Goal: Contribute content: Add original content to the website for others to see

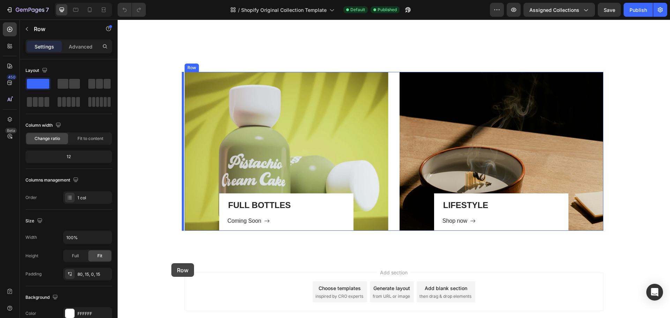
scroll to position [640, 0]
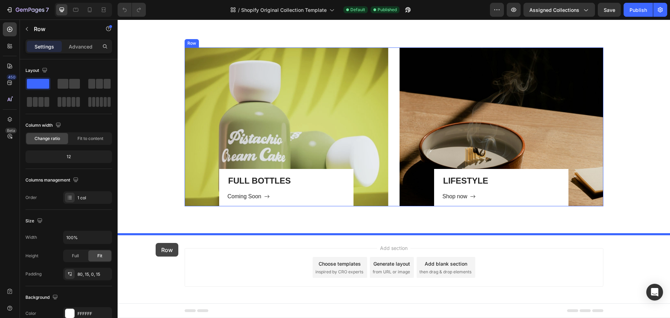
drag, startPoint x: 163, startPoint y: 102, endPoint x: 156, endPoint y: 243, distance: 140.9
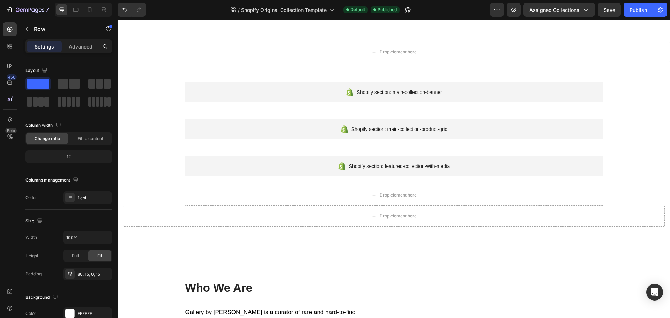
scroll to position [0, 0]
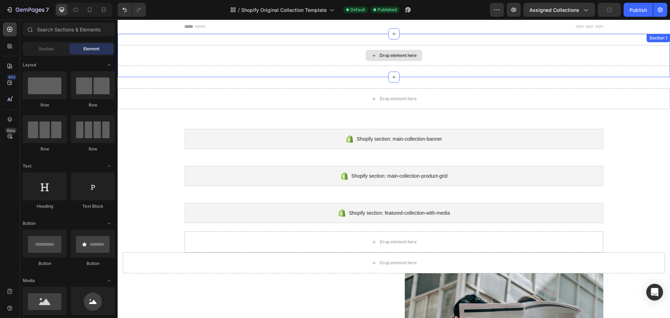
click at [377, 55] on div "Drop element here" at bounding box center [394, 55] width 57 height 11
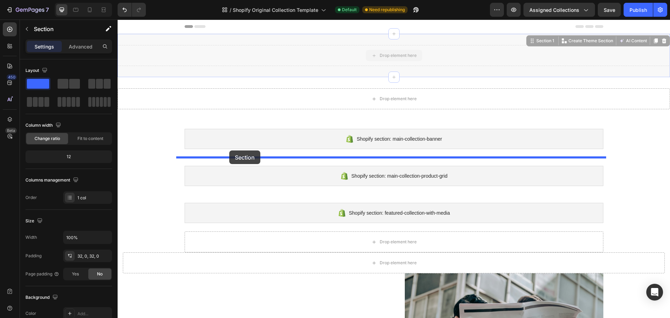
drag, startPoint x: 239, startPoint y: 56, endPoint x: 229, endPoint y: 151, distance: 95.5
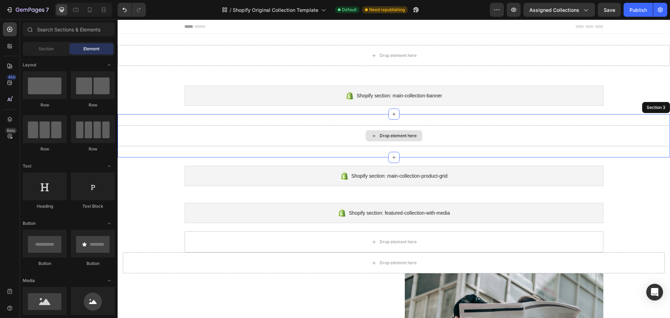
click at [405, 133] on div "Drop element here" at bounding box center [398, 136] width 37 height 6
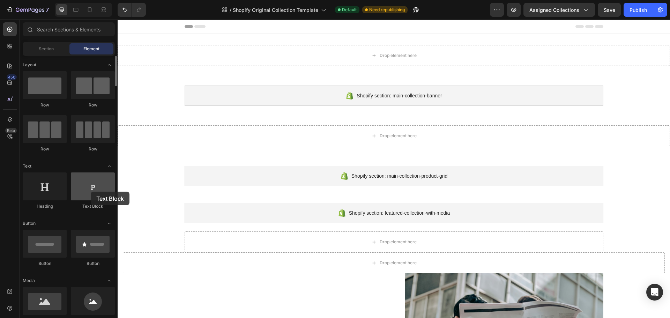
click at [91, 192] on div at bounding box center [93, 187] width 44 height 28
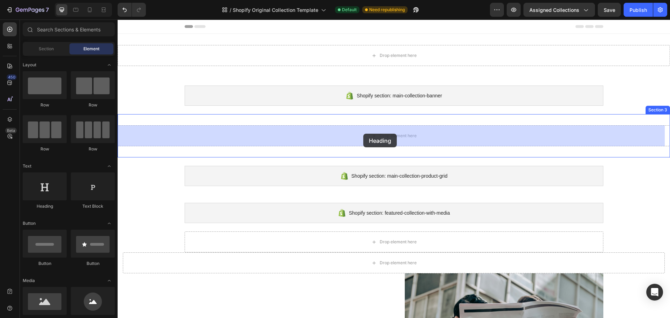
drag, startPoint x: 164, startPoint y: 208, endPoint x: 364, endPoint y: 134, distance: 212.7
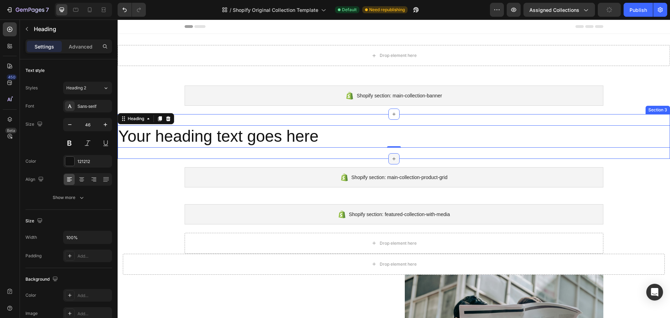
click at [391, 158] on icon at bounding box center [394, 159] width 6 height 6
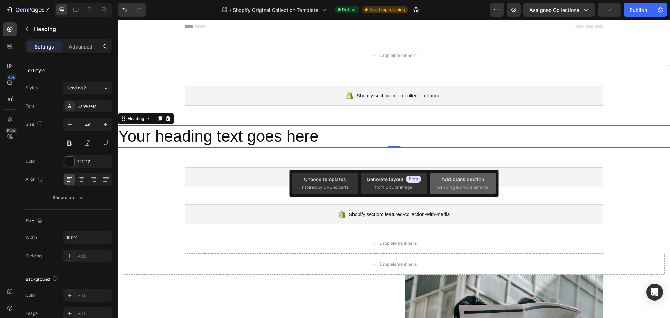
click at [468, 179] on div "Add blank section" at bounding box center [463, 179] width 43 height 7
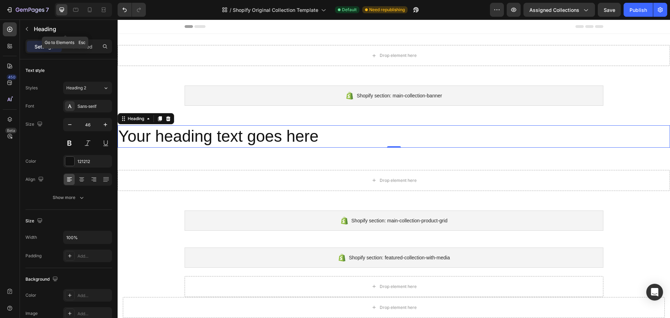
click at [25, 29] on icon "button" at bounding box center [27, 29] width 6 height 6
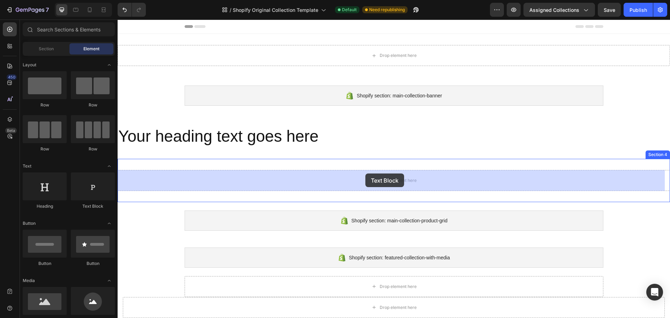
drag, startPoint x: 210, startPoint y: 211, endPoint x: 368, endPoint y: 174, distance: 162.5
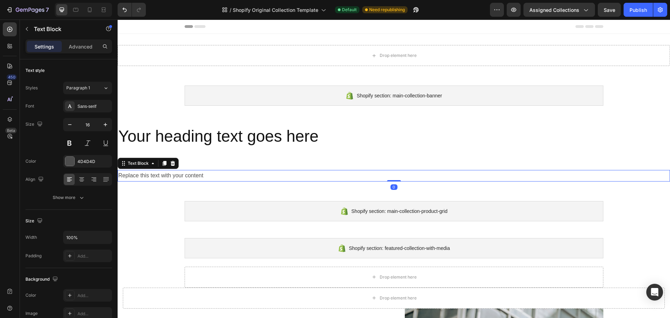
click at [149, 175] on div "Replace this text with your content" at bounding box center [394, 176] width 553 height 12
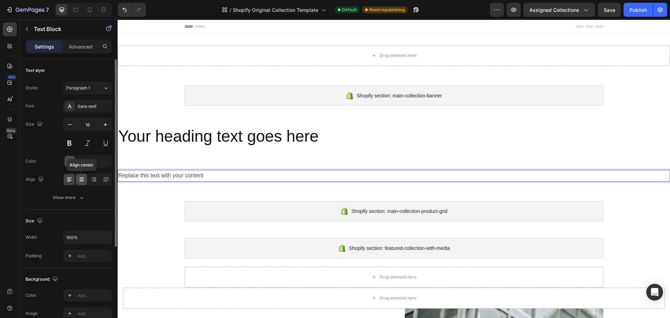
click at [79, 181] on icon at bounding box center [81, 179] width 7 height 7
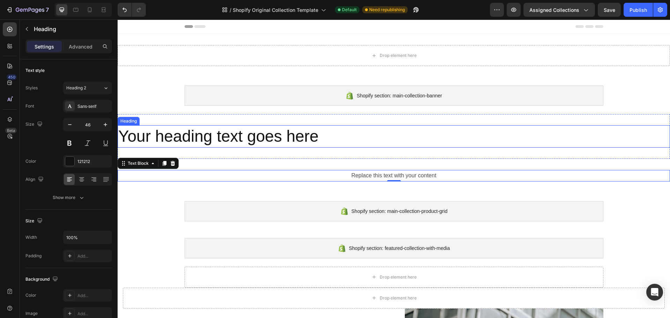
click at [230, 140] on h2 "Your heading text goes here" at bounding box center [394, 136] width 553 height 22
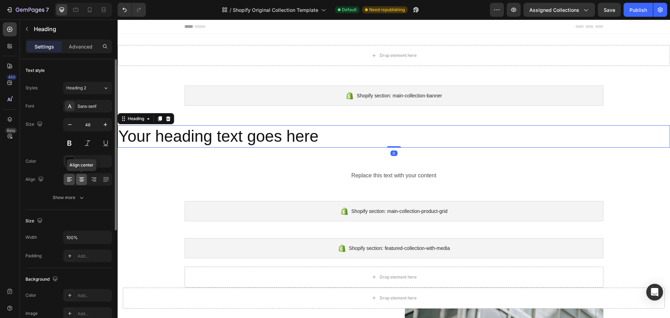
click at [81, 179] on icon at bounding box center [81, 179] width 3 height 1
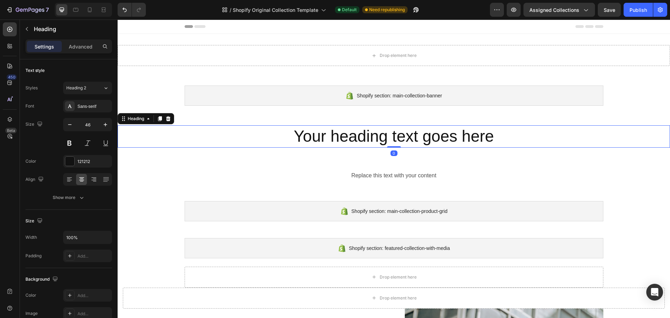
click at [367, 140] on h2 "Your heading text goes here" at bounding box center [394, 136] width 553 height 22
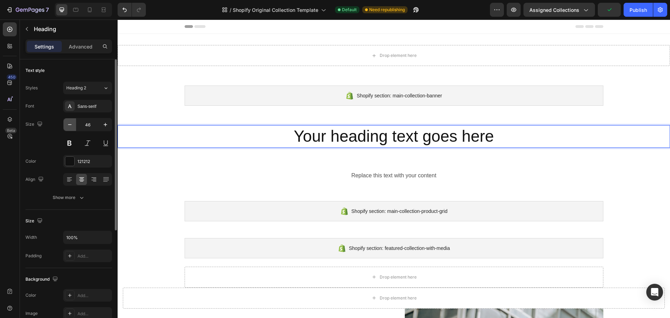
click at [69, 126] on icon "button" at bounding box center [69, 124] width 7 height 7
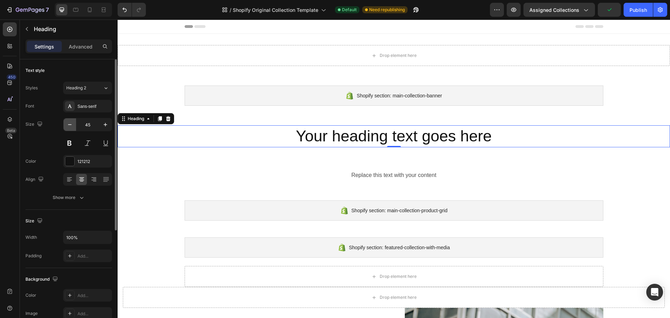
click at [69, 126] on icon "button" at bounding box center [69, 124] width 7 height 7
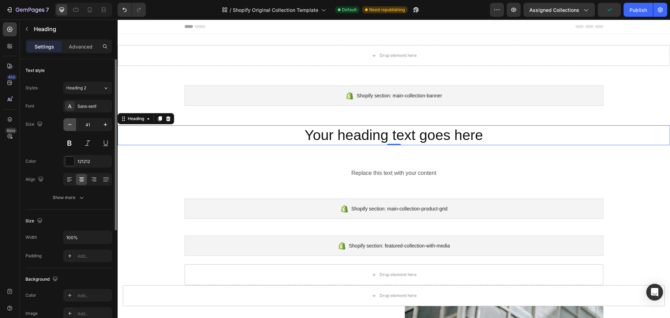
click at [69, 126] on icon "button" at bounding box center [69, 124] width 7 height 7
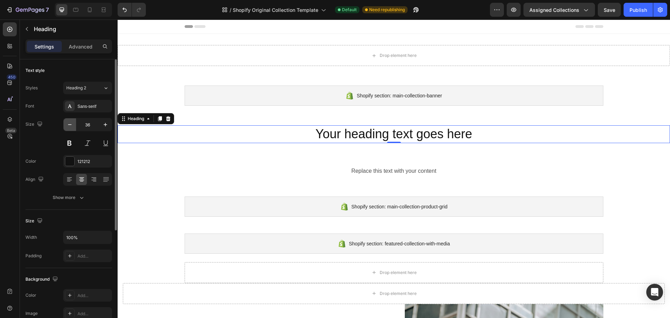
click at [69, 124] on icon "button" at bounding box center [69, 124] width 7 height 7
type input "34"
click at [405, 132] on p "Your heading text goes here" at bounding box center [393, 133] width 551 height 15
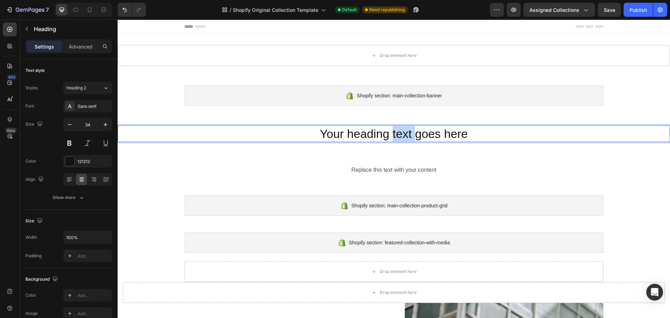
click at [405, 132] on p "Your heading text goes here" at bounding box center [393, 133] width 551 height 15
click at [263, 142] on h2 "Rich Text Editor. Editing area: main" at bounding box center [394, 133] width 553 height 17
drag, startPoint x: 242, startPoint y: 134, endPoint x: 230, endPoint y: 129, distance: 12.8
click at [242, 134] on h2 "Rich Text Editor. Editing area: main" at bounding box center [394, 133] width 553 height 17
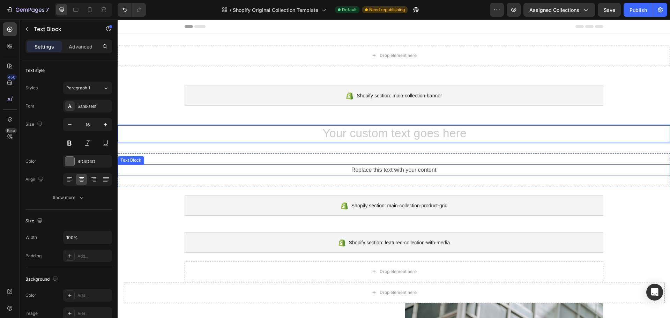
click at [151, 169] on p "Replace this text with your content" at bounding box center [393, 170] width 551 height 10
click at [200, 135] on h2 "Rich Text Editor. Editing area: main" at bounding box center [394, 133] width 553 height 17
click at [168, 115] on div at bounding box center [168, 119] width 8 height 8
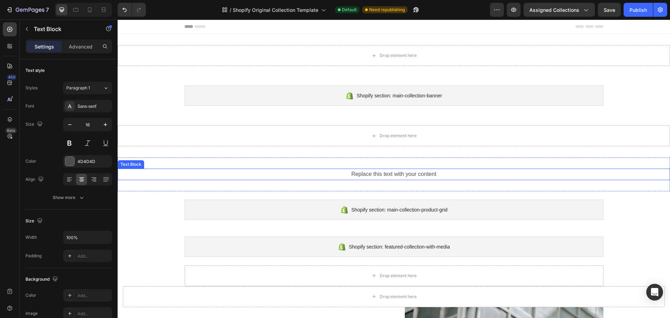
click at [345, 175] on p "Replace this text with your content" at bounding box center [393, 174] width 551 height 10
click at [352, 174] on p "Replace this text with your content" at bounding box center [393, 174] width 551 height 10
click at [379, 174] on p "Private Reserve" at bounding box center [393, 174] width 551 height 10
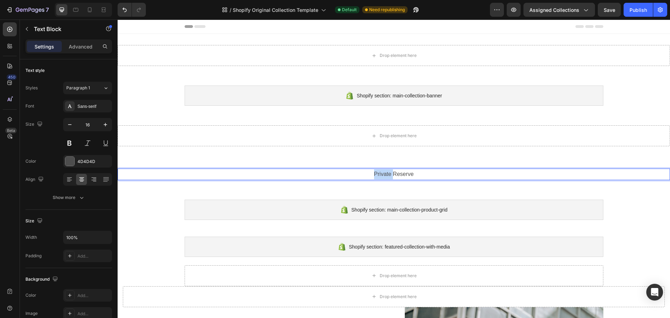
click at [379, 174] on p "Private Reserve" at bounding box center [393, 174] width 551 height 10
click at [379, 174] on p "Artistic Niche Warm & Spicy Floral & Fresh Sweet & Gourmand" at bounding box center [393, 174] width 551 height 10
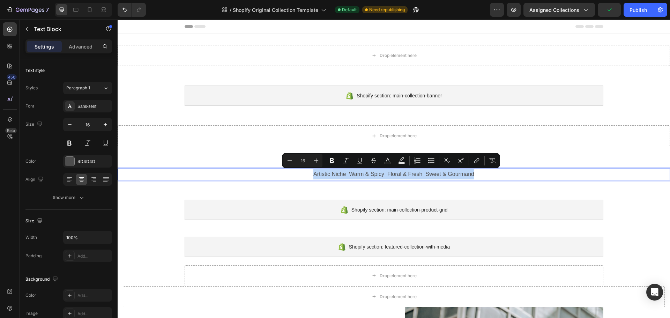
copy p "Artistic Niche Warm & Spicy Floral & Fresh Sweet & Gourmand"
click at [368, 177] on p "Artistic Niche Warm & Spicy Floral & Fresh Sweet & Gourmand" at bounding box center [393, 174] width 551 height 10
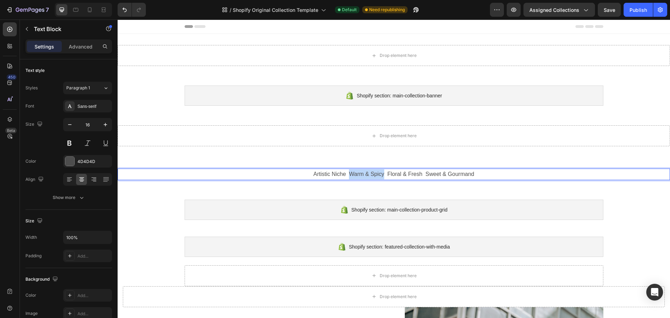
drag, startPoint x: 382, startPoint y: 175, endPoint x: 348, endPoint y: 176, distance: 34.2
click at [348, 176] on p "Artistic Niche Warm & Spicy Floral & Fresh Sweet & Gourmand" at bounding box center [393, 174] width 551 height 10
drag, startPoint x: 419, startPoint y: 174, endPoint x: 386, endPoint y: 176, distance: 33.2
click at [386, 176] on p "Artistic Niche Spice & Resin Floral & Fresh Sweet & Gourmand" at bounding box center [393, 174] width 551 height 10
drag, startPoint x: 442, startPoint y: 175, endPoint x: 419, endPoint y: 176, distance: 22.7
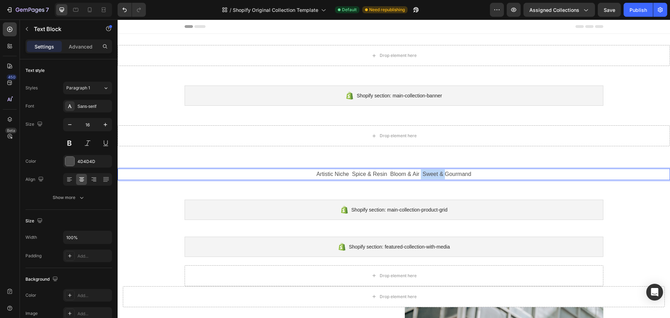
click at [419, 176] on p "Artistic Niche Spice & Resin Bloom & Air Sweet & Gourmand" at bounding box center [393, 174] width 551 height 10
click at [358, 174] on p "Artistic Niche Spice & Resin Bloom & Air Gourmand" at bounding box center [393, 174] width 551 height 10
click at [401, 173] on p "Artistic Niche | Spice & Resin Bloom & Air Gourmand" at bounding box center [393, 174] width 551 height 10
click at [399, 173] on p "Artistic Niche | Spice & Resin Bloom & Air Gourmand" at bounding box center [393, 174] width 551 height 10
click at [432, 173] on p "Artistic Niche | Spice & Resin | Bloom & Air Gourmand" at bounding box center [393, 174] width 551 height 10
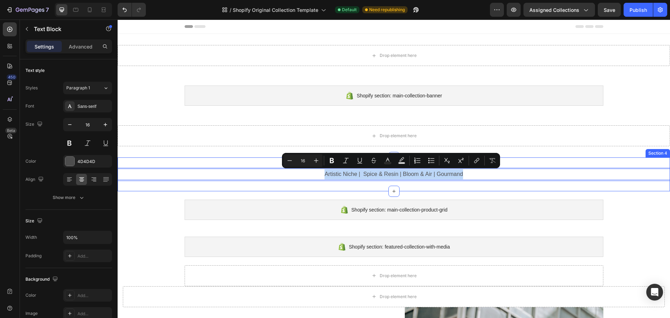
drag, startPoint x: 320, startPoint y: 170, endPoint x: 471, endPoint y: 182, distance: 152.0
click at [471, 182] on div "Artistic Niche | Spice & Resin | Bloom & Air | Gourmand Text Block 0 Section 4" at bounding box center [394, 174] width 553 height 34
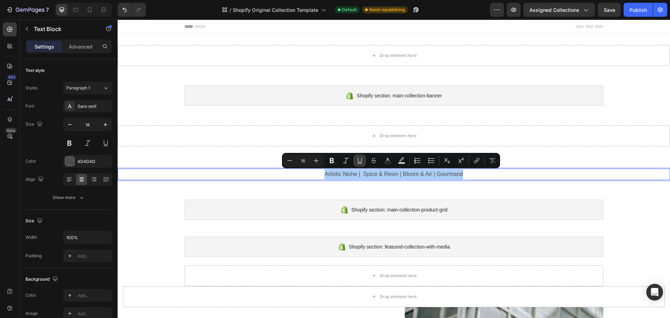
click at [357, 158] on icon "Editor contextual toolbar" at bounding box center [360, 160] width 7 height 7
click at [307, 178] on p "Artistic Niche | Spice & Resin | Bloom & Air | Gourmand" at bounding box center [393, 174] width 551 height 10
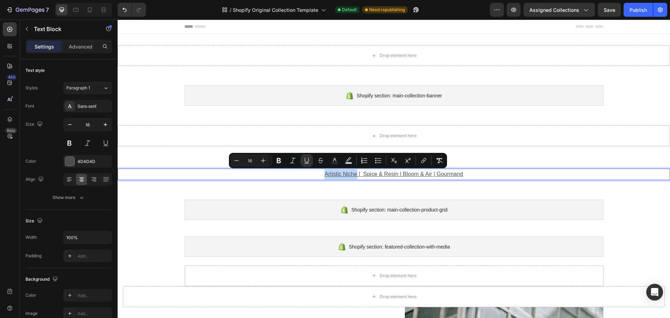
drag, startPoint x: 321, startPoint y: 173, endPoint x: 354, endPoint y: 174, distance: 33.2
click at [354, 174] on p "Artistic Niche | Spice & Resin | Bloom & Air | Gourmand" at bounding box center [393, 174] width 551 height 10
click at [426, 159] on icon "Editor contextual toolbar" at bounding box center [424, 159] width 3 height 3
drag, startPoint x: 337, startPoint y: 175, endPoint x: 306, endPoint y: 174, distance: 30.7
click at [297, 173] on p "Artistic Niche | Spice & Resin | Bloom & Air | Gourmand" at bounding box center [393, 174] width 551 height 10
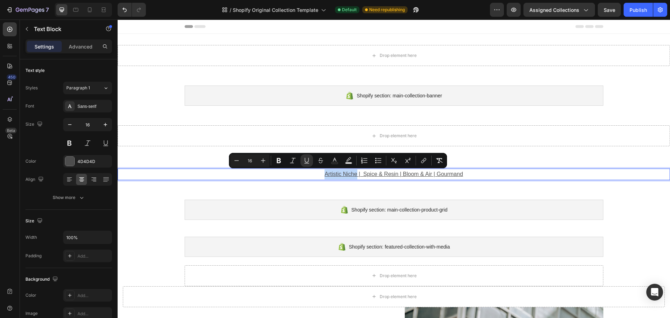
drag, startPoint x: 322, startPoint y: 174, endPoint x: 354, endPoint y: 177, distance: 32.3
click at [354, 177] on p "Artistic Niche | Spice & Resin | Bloom & Air | Gourmand" at bounding box center [393, 174] width 551 height 10
click at [427, 160] on icon "Editor contextual toolbar" at bounding box center [423, 160] width 7 height 7
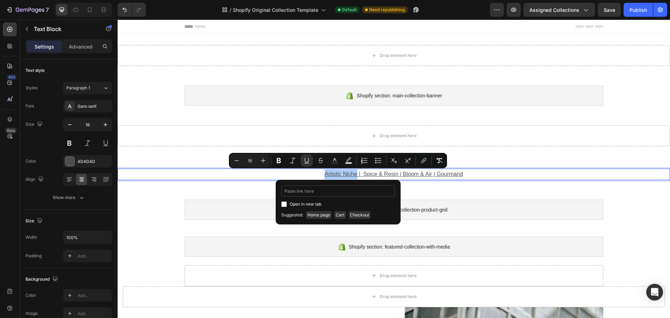
click at [316, 192] on input "Editor contextual toolbar" at bounding box center [338, 190] width 114 height 11
type input "[URL][DOMAIN_NAME]"
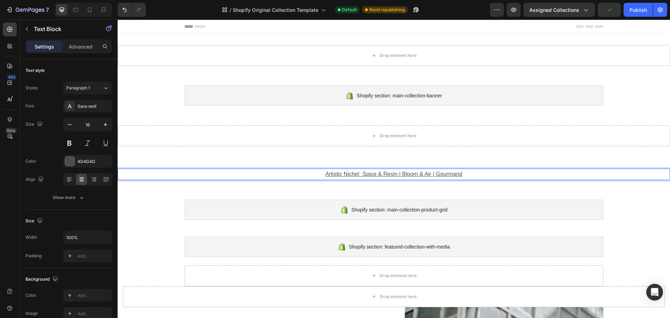
click at [363, 178] on p "Artistic Niche | Spice & Resin | Bloom & Air | Gourmand" at bounding box center [393, 174] width 551 height 10
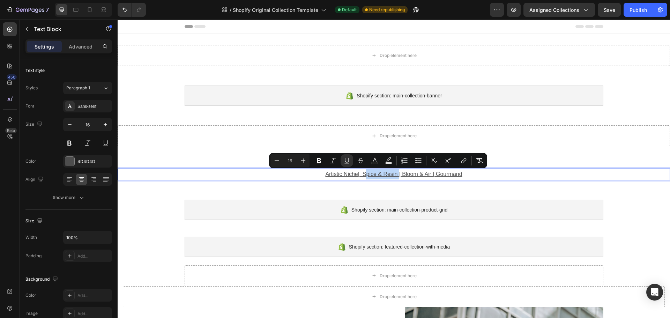
drag, startPoint x: 361, startPoint y: 174, endPoint x: 396, endPoint y: 176, distance: 34.9
click at [396, 176] on u "| Spice & Resin | Bloom & Air | Gourmand" at bounding box center [410, 174] width 104 height 6
click at [463, 160] on icon "Editor contextual toolbar" at bounding box center [464, 160] width 7 height 7
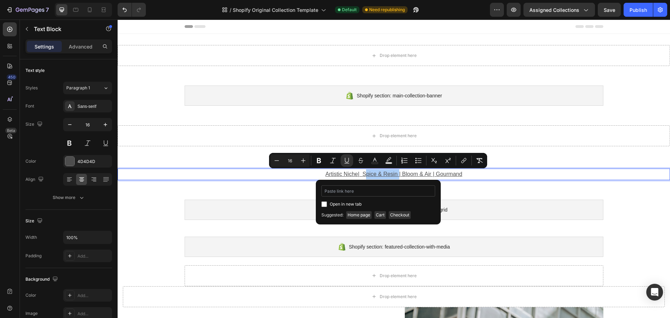
click at [357, 190] on input "Editor contextual toolbar" at bounding box center [379, 190] width 114 height 11
type input "[URL][DOMAIN_NAME]"
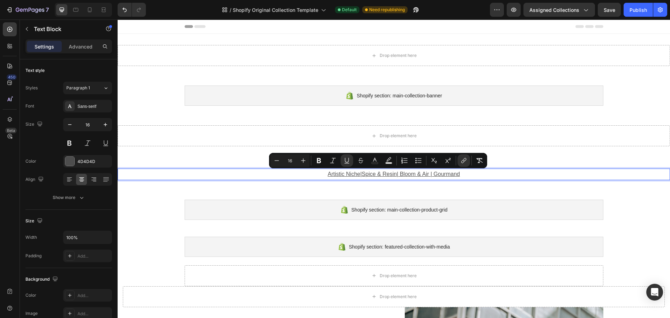
click at [409, 175] on u "| Bloom & Air | Gourmand" at bounding box center [428, 174] width 63 height 6
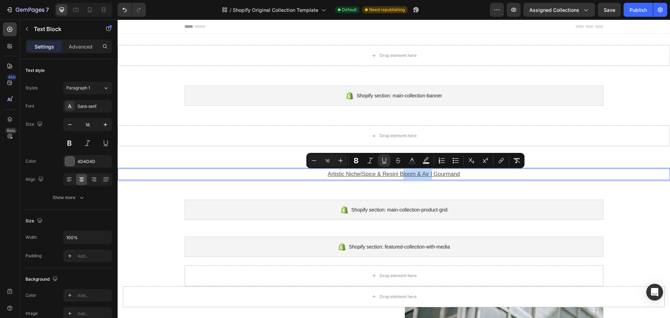
drag, startPoint x: 432, startPoint y: 176, endPoint x: 401, endPoint y: 176, distance: 31.1
click at [401, 176] on u "| Bloom & Air | Gourmand" at bounding box center [428, 174] width 63 height 6
click at [500, 160] on icon "Editor contextual toolbar" at bounding box center [500, 161] width 3 height 3
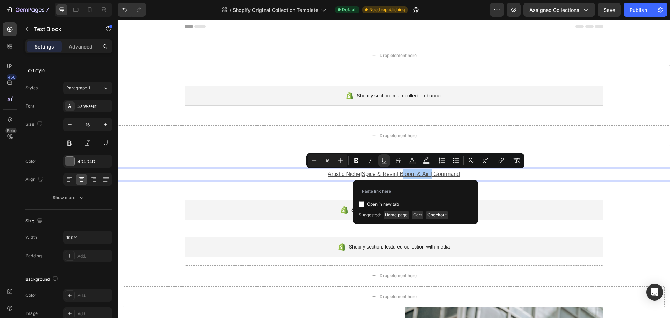
type input "[URL][DOMAIN_NAME]"
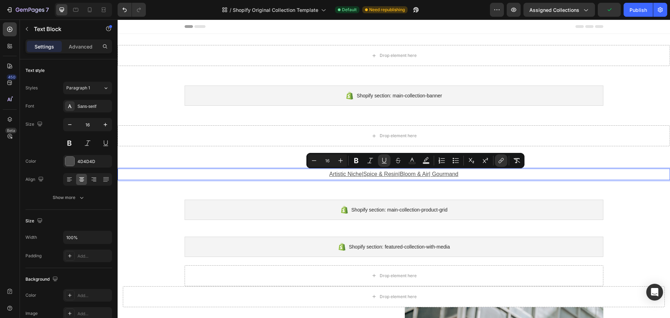
click at [442, 174] on u "| Gourmand" at bounding box center [443, 174] width 29 height 6
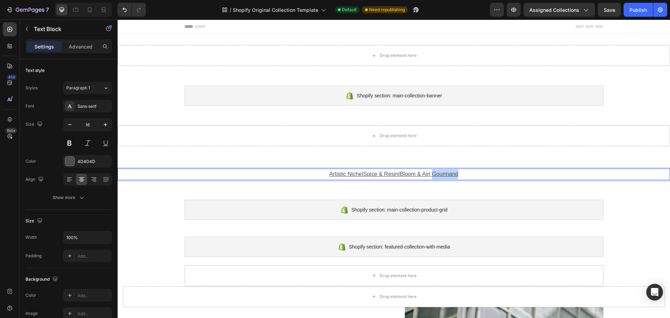
drag, startPoint x: 462, startPoint y: 173, endPoint x: 436, endPoint y: 176, distance: 26.0
click at [436, 176] on p "Artistic Niche | Spice & Resin | Bloom & Air | Gourmand" at bounding box center [393, 174] width 551 height 10
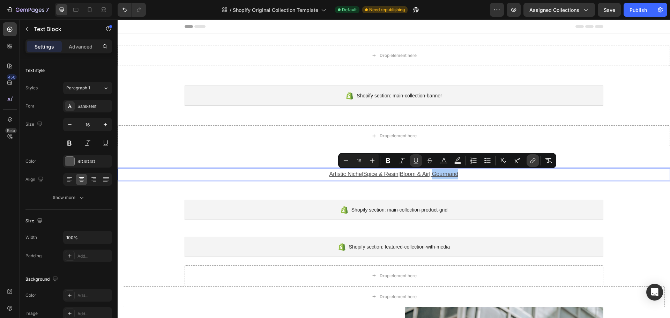
click at [534, 161] on icon "Editor contextual toolbar" at bounding box center [533, 160] width 7 height 7
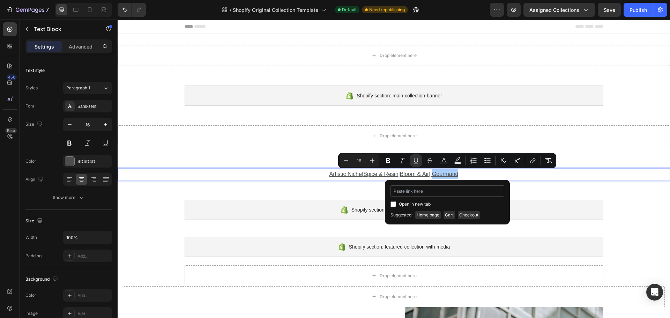
click at [425, 195] on input "Editor contextual toolbar" at bounding box center [448, 190] width 114 height 11
type input "[URL][DOMAIN_NAME]"
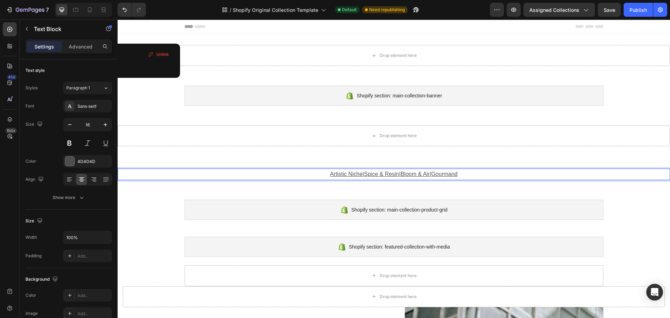
click at [289, 172] on p "Artistic Niche | Spice & Resin | Bloom & Air | Gourmand" at bounding box center [393, 174] width 551 height 10
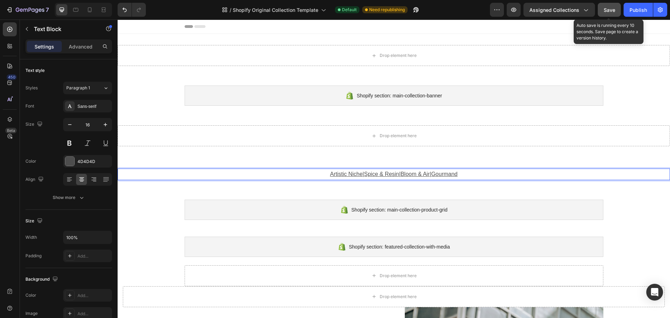
click at [613, 15] on button "Save" at bounding box center [609, 10] width 23 height 14
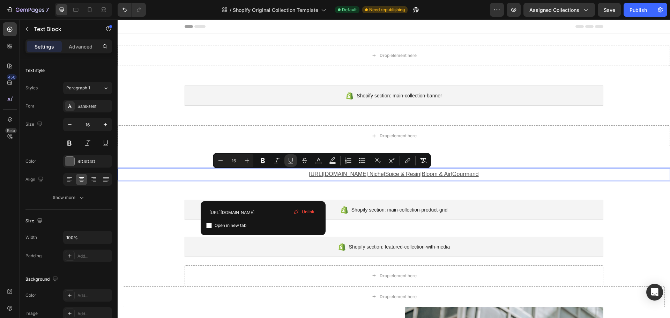
drag, startPoint x: 254, startPoint y: 173, endPoint x: 382, endPoint y: 179, distance: 128.0
click at [382, 179] on div "[URL][DOMAIN_NAME] Niche | Spice & Resin | Bloom & Air | Gourmand" at bounding box center [394, 175] width 553 height 12
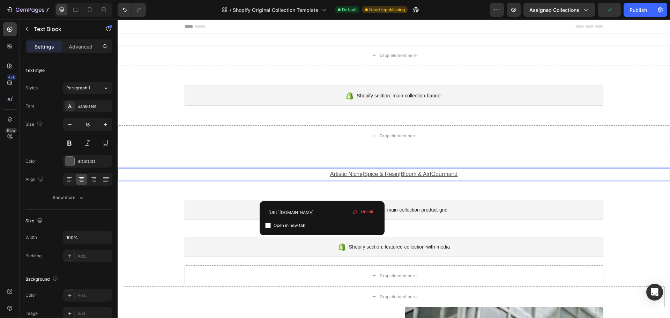
click at [354, 176] on u "Artistic Niche" at bounding box center [346, 174] width 32 height 6
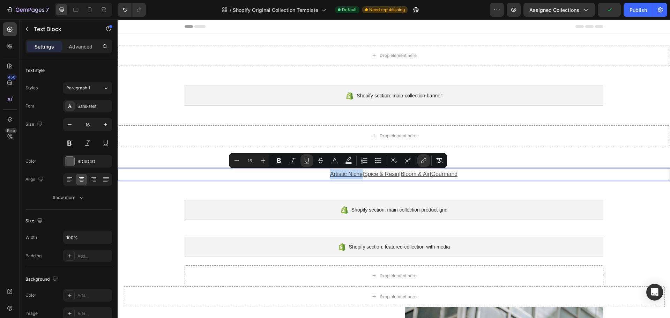
drag, startPoint x: 355, startPoint y: 175, endPoint x: 320, endPoint y: 175, distance: 34.9
click at [320, 175] on p "Artistic Niche | Spice & Resin | Bloom & Air | Gourmand" at bounding box center [393, 174] width 551 height 10
click at [423, 161] on icon "Editor contextual toolbar" at bounding box center [423, 160] width 7 height 7
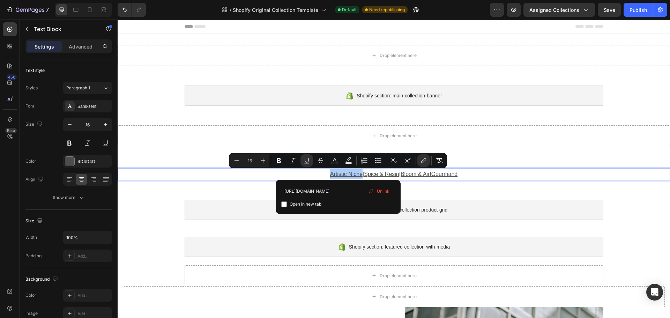
scroll to position [0, 20]
click at [344, 190] on input "[URL][DOMAIN_NAME]" at bounding box center [338, 190] width 114 height 11
click at [343, 190] on input "[URL][DOMAIN_NAME]" at bounding box center [338, 190] width 114 height 11
click at [342, 190] on input "[URL][DOMAIN_NAME]" at bounding box center [338, 190] width 114 height 11
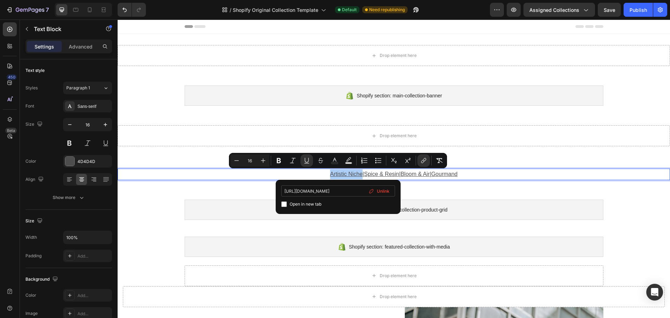
click at [342, 190] on input "[URL][DOMAIN_NAME]" at bounding box center [338, 190] width 114 height 11
click at [342, 191] on input "[URL][DOMAIN_NAME]" at bounding box center [338, 190] width 114 height 11
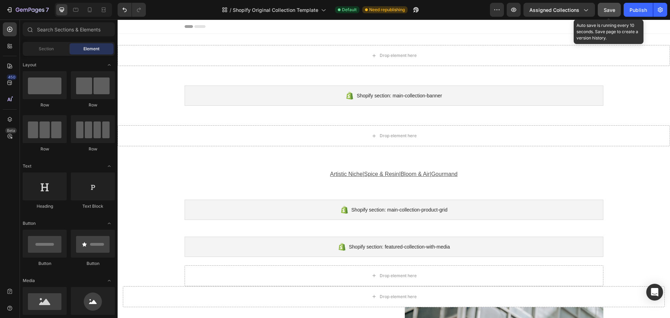
click at [608, 13] on div "Save" at bounding box center [610, 9] width 12 height 7
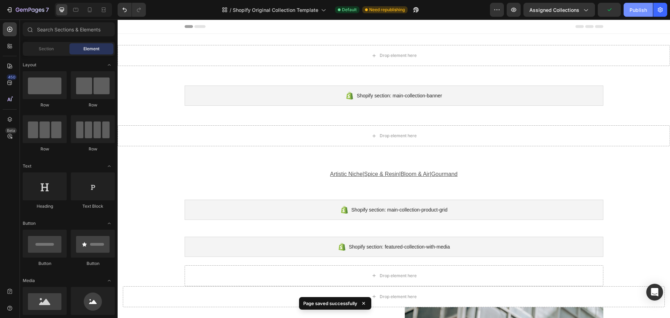
click at [638, 10] on div "Publish" at bounding box center [638, 9] width 17 height 7
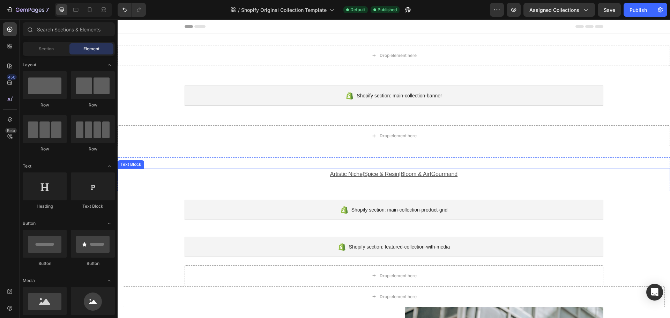
click at [363, 174] on u "|" at bounding box center [363, 174] width 1 height 6
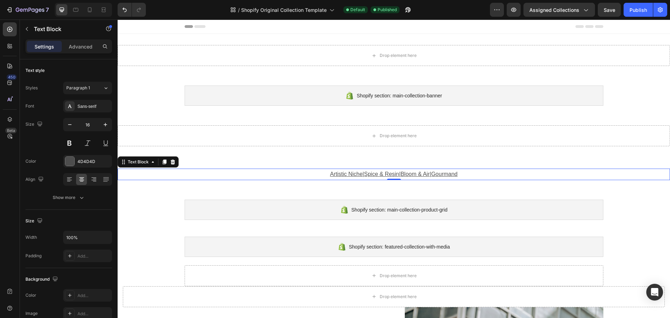
click at [363, 175] on u "|" at bounding box center [363, 174] width 1 height 6
click at [399, 174] on u "Spice & Resin" at bounding box center [381, 174] width 35 height 6
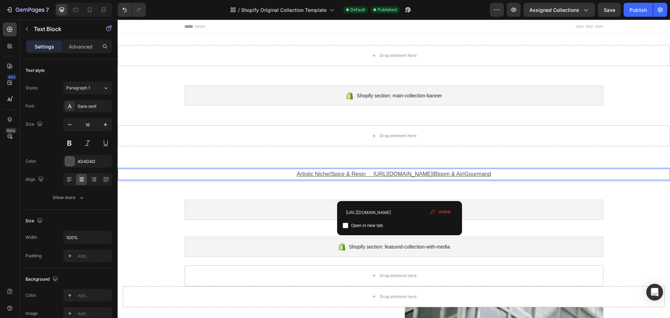
click at [438, 175] on p "Artistic Niche | Spice & Resin [URL][DOMAIN_NAME] | Bloom & Air | Gourmand" at bounding box center [393, 174] width 551 height 10
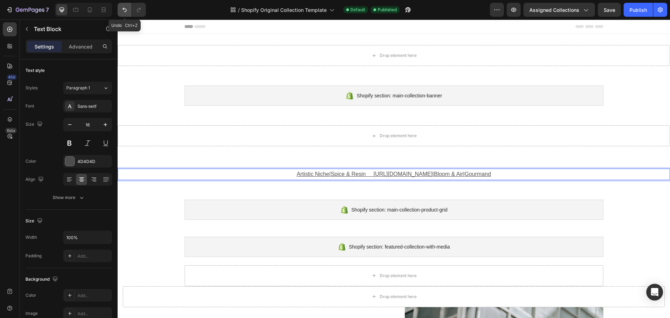
click at [125, 7] on icon "Undo/Redo" at bounding box center [124, 9] width 7 height 7
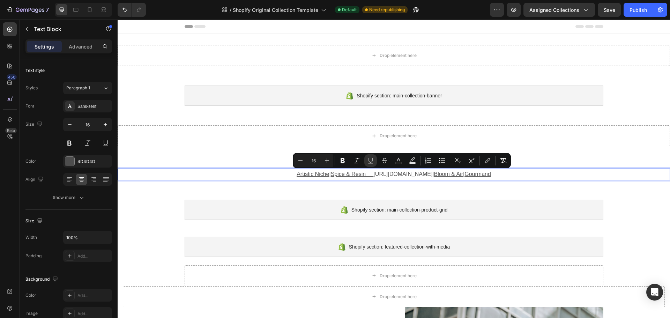
drag, startPoint x: 344, startPoint y: 173, endPoint x: 461, endPoint y: 177, distance: 117.4
click at [461, 177] on p "Artistic Niche | Spice & Resin [URL][DOMAIN_NAME] | Bloom & Air | Gourmand" at bounding box center [393, 174] width 551 height 10
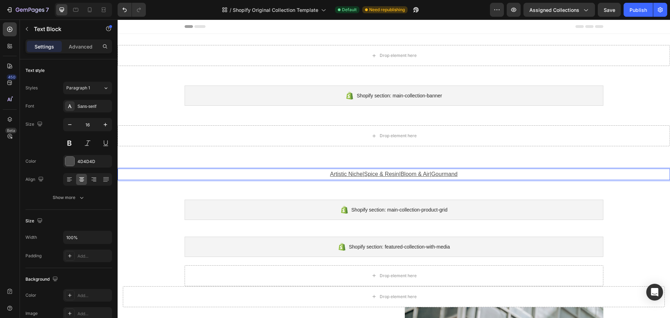
click at [423, 173] on u "Bloom & Air" at bounding box center [415, 174] width 29 height 6
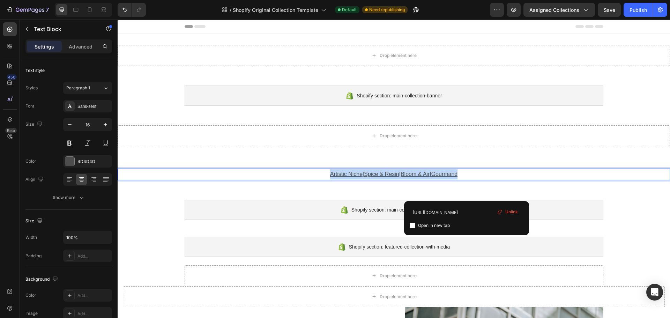
drag, startPoint x: 481, startPoint y: 174, endPoint x: 311, endPoint y: 176, distance: 169.7
click at [311, 176] on p "Artistic Niche | Spice & Resin | Bloom & Air | Gourmand" at bounding box center [393, 174] width 551 height 10
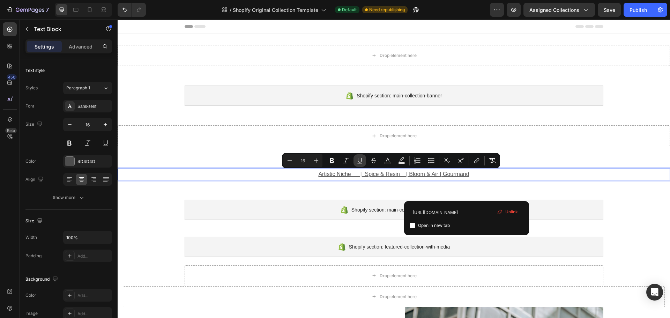
click at [358, 160] on icon "Editor contextual toolbar" at bounding box center [360, 160] width 7 height 7
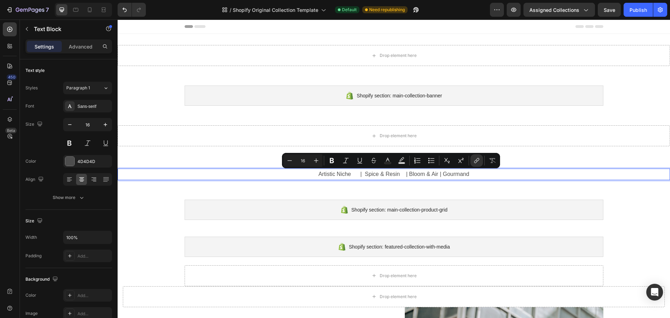
click at [298, 176] on p "Artistic Niche | Spice & Resin | Bloom & Air | Gourmand" at bounding box center [393, 174] width 551 height 10
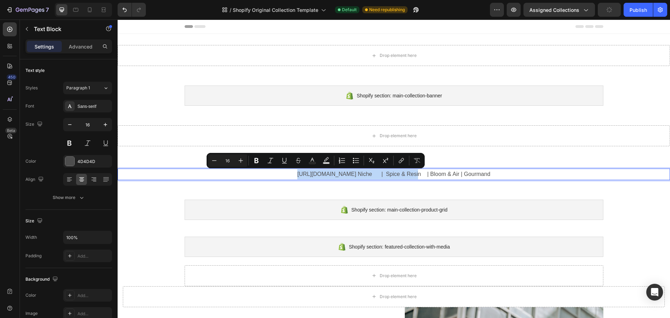
drag, startPoint x: 372, startPoint y: 173, endPoint x: 250, endPoint y: 175, distance: 122.2
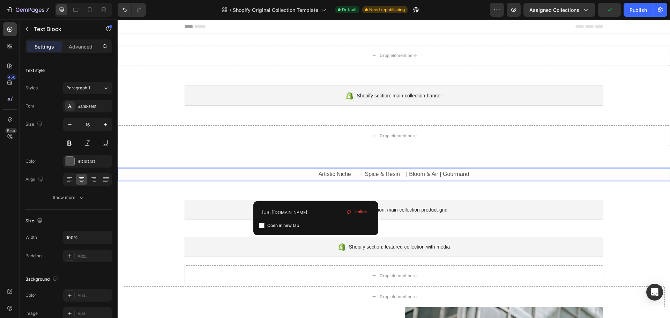
click at [438, 174] on link "Artistic Niche | Spice & Resin | Bloom & Air | Gourmand" at bounding box center [393, 174] width 151 height 6
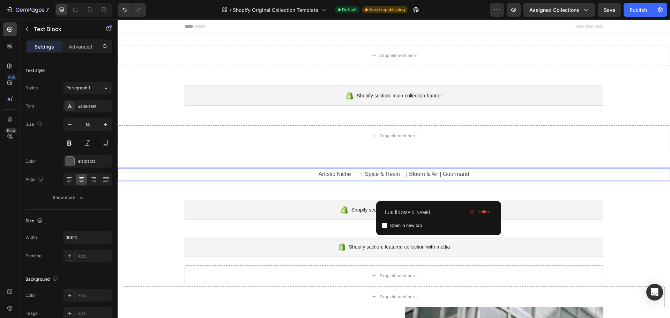
click at [439, 174] on link "Artistic Niche | Spice & Resin | Bloom & Air | Gourmand" at bounding box center [393, 174] width 151 height 6
click at [434, 174] on link "Artistic Niche | Spice & Resin | Bloom & Air | Gourmand" at bounding box center [394, 174] width 159 height 6
click at [398, 174] on link "Artistic Niche | Spice & Resin | Bloom & Air | Gourmand" at bounding box center [394, 174] width 167 height 6
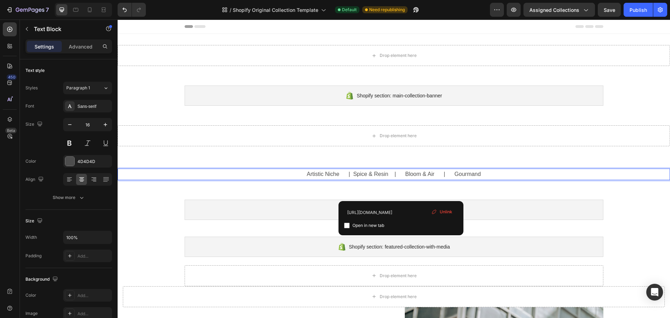
click at [351, 173] on link "Artistic Niche | Spice & Resin | Bloom & Air | Gourmand" at bounding box center [394, 174] width 174 height 6
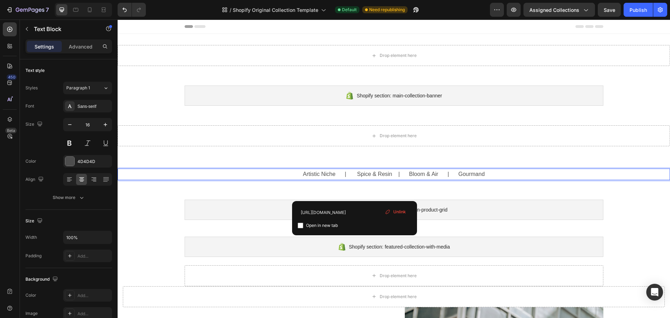
click at [274, 172] on p "Artistic Niche | Spice & Resin | Bloom & Air | Gourmand" at bounding box center [393, 174] width 551 height 10
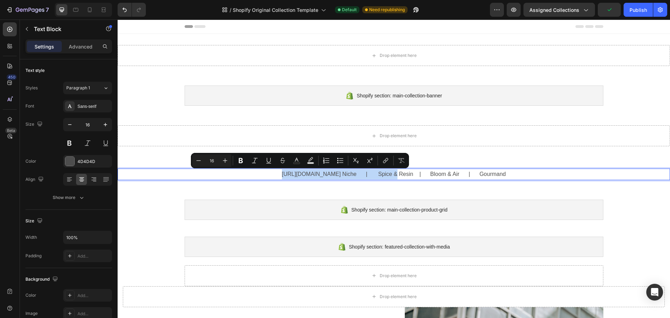
drag, startPoint x: 245, startPoint y: 172, endPoint x: 355, endPoint y: 177, distance: 110.1
click at [355, 177] on link "[URL][DOMAIN_NAME] Niche | Spice & Resin | Bloom & Air | Gourmand" at bounding box center [394, 174] width 224 height 6
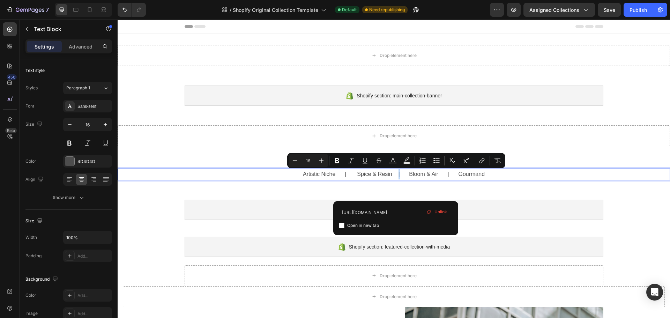
click at [397, 176] on link "Artistic Niche | Spice & Resin | Bloom & Air | Gourmand" at bounding box center [394, 174] width 182 height 6
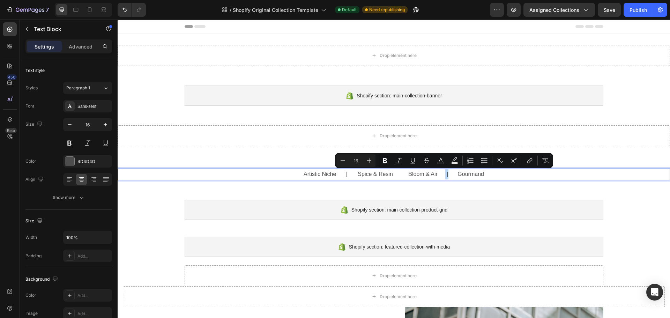
click at [446, 176] on link "Artistic Niche | Spice & Resin Bloom & Air | Gourmand" at bounding box center [394, 174] width 181 height 6
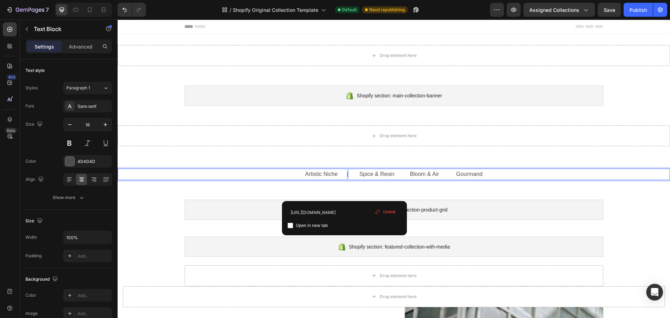
click at [347, 175] on link "Artistic Niche | Spice & Resin Bloom & Air Gourmand" at bounding box center [393, 174] width 177 height 6
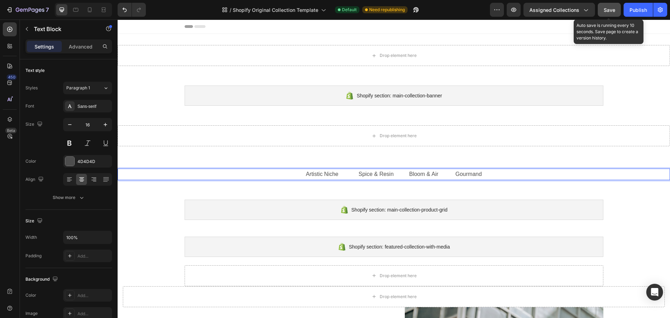
click at [604, 12] on span "Save" at bounding box center [610, 10] width 12 height 6
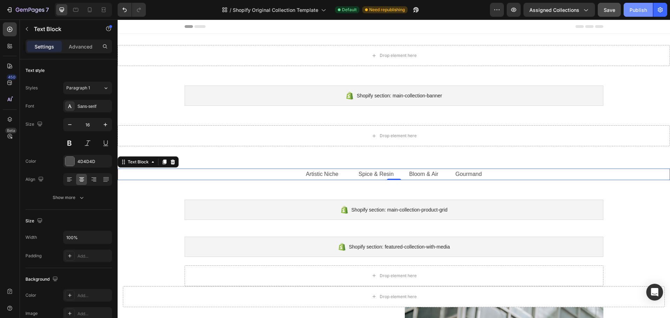
click at [630, 6] on button "Publish" at bounding box center [638, 10] width 29 height 14
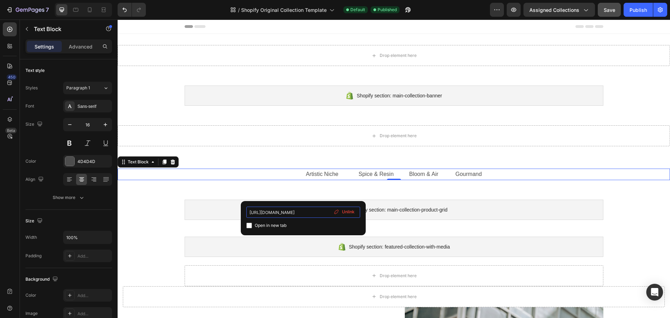
click at [318, 212] on input "[URL][DOMAIN_NAME]" at bounding box center [304, 212] width 114 height 11
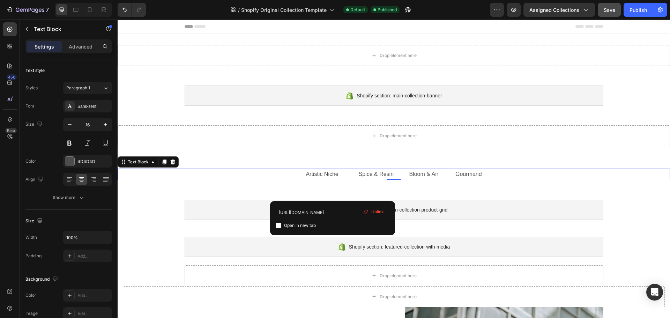
click at [333, 174] on link "Artistic Niche Spice & Resin Bloom & Air Gourmand" at bounding box center [394, 174] width 176 height 6
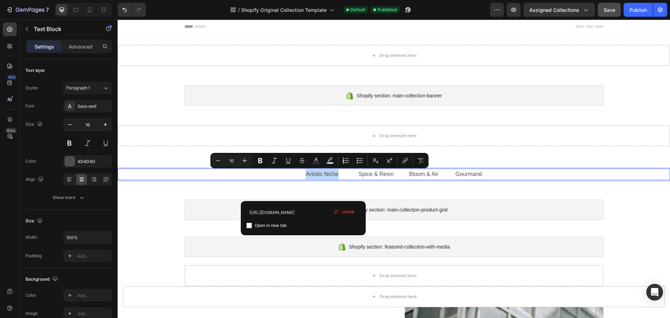
drag, startPoint x: 298, startPoint y: 175, endPoint x: 336, endPoint y: 175, distance: 38.1
click at [336, 175] on p "Artistic Niche Spice & Resin Bloom & Air Gourmand" at bounding box center [393, 174] width 551 height 10
click at [275, 218] on div "[URL][DOMAIN_NAME] Open in new tab Unlink" at bounding box center [304, 218] width 114 height 23
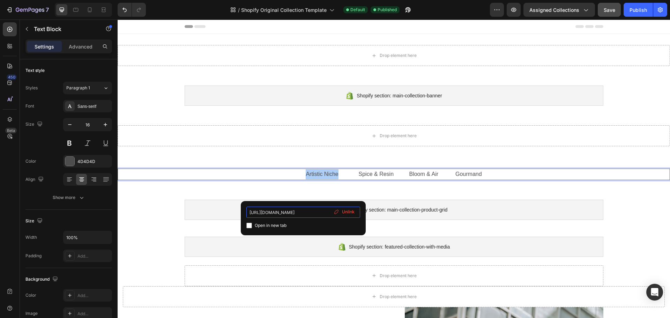
click at [276, 213] on input "[URL][DOMAIN_NAME]" at bounding box center [304, 212] width 114 height 11
paste input "artistic-niche"
type input "[URL][DOMAIN_NAME]"
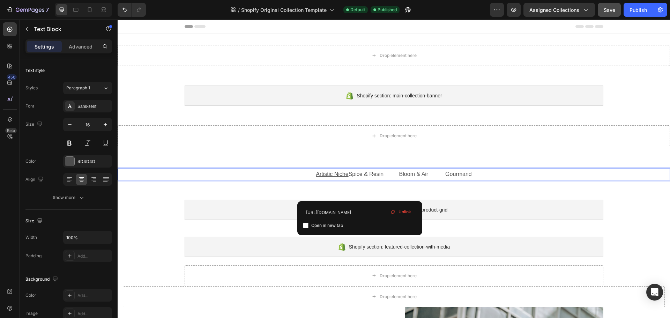
click at [360, 176] on link "Spice & Resin Bloom & Air Gourmand" at bounding box center [410, 174] width 123 height 6
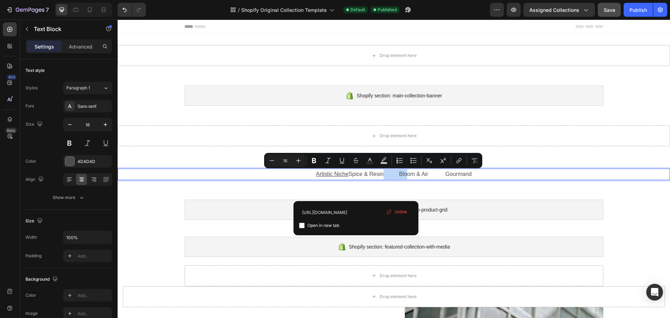
drag, startPoint x: 357, startPoint y: 175, endPoint x: 390, endPoint y: 176, distance: 33.9
click at [390, 176] on link "Spice & Resin Bloom & Air Gourmand" at bounding box center [410, 174] width 123 height 6
click at [339, 212] on input "[URL][DOMAIN_NAME]" at bounding box center [356, 212] width 114 height 11
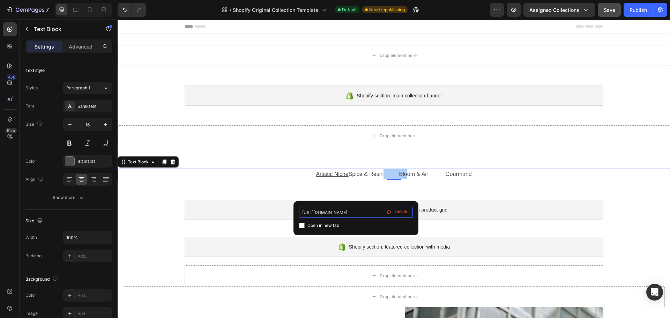
click at [339, 212] on input "[URL][DOMAIN_NAME]" at bounding box center [356, 212] width 114 height 11
type input "[URL][DOMAIN_NAME]"
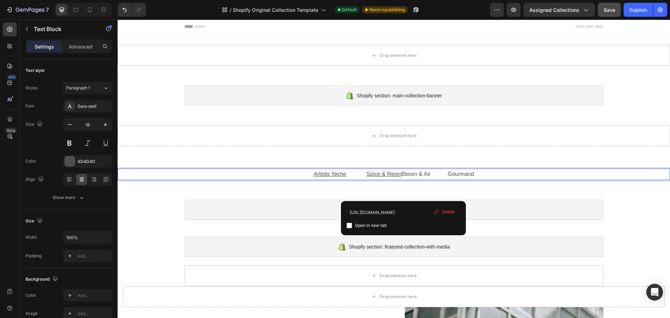
click at [404, 177] on p "Artistic Niche Spice & Resin Bloom & Air Gourmand" at bounding box center [393, 174] width 551 height 10
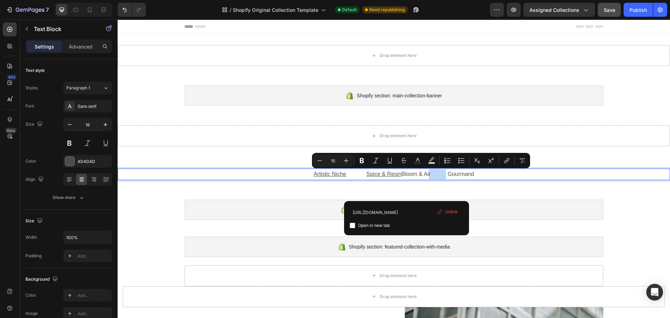
drag, startPoint x: 407, startPoint y: 175, endPoint x: 435, endPoint y: 175, distance: 28.3
click at [435, 175] on link "Bloom & Air Gourmand" at bounding box center [438, 174] width 73 height 6
click at [373, 217] on input "[URL][DOMAIN_NAME]" at bounding box center [407, 212] width 114 height 11
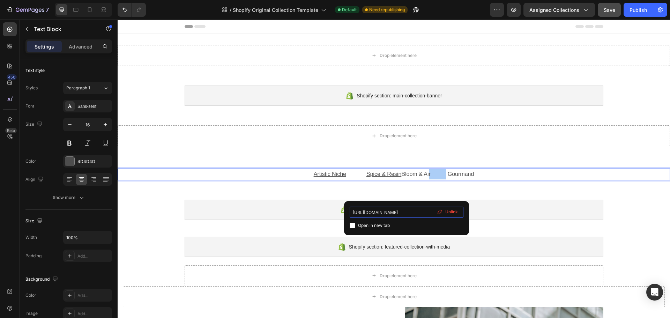
click at [373, 217] on input "[URL][DOMAIN_NAME]" at bounding box center [407, 212] width 114 height 11
type input "[URL][DOMAIN_NAME]"
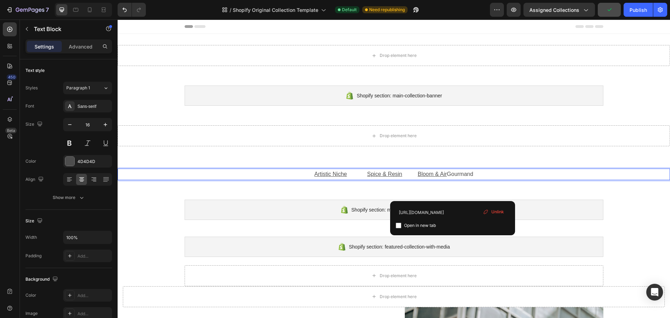
drag, startPoint x: 454, startPoint y: 174, endPoint x: 479, endPoint y: 176, distance: 25.6
click at [474, 176] on link "Gourmand" at bounding box center [460, 174] width 27 height 6
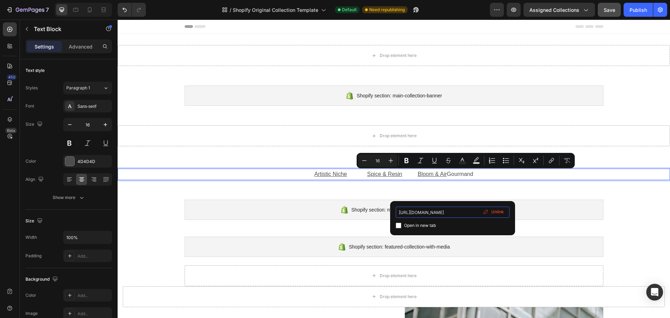
click at [453, 215] on input "[URL][DOMAIN_NAME]" at bounding box center [453, 212] width 114 height 11
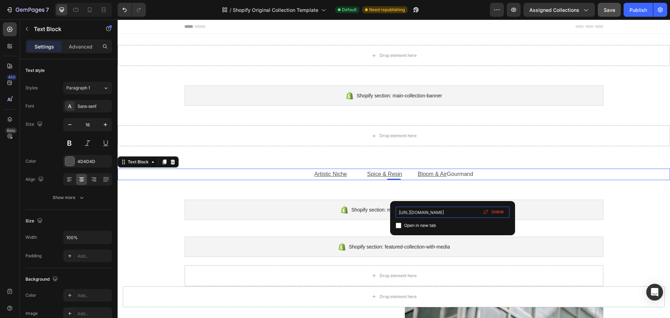
click at [453, 215] on input "[URL][DOMAIN_NAME]" at bounding box center [453, 212] width 114 height 11
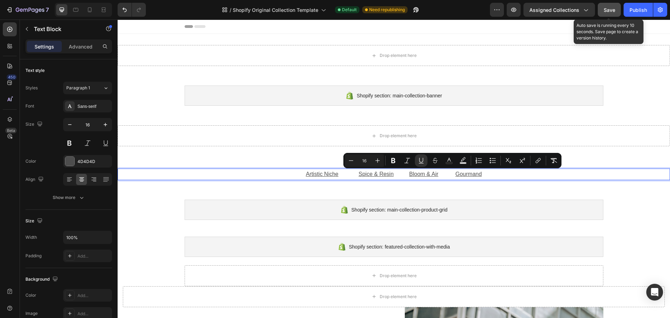
click at [605, 7] on span "Save" at bounding box center [610, 10] width 12 height 6
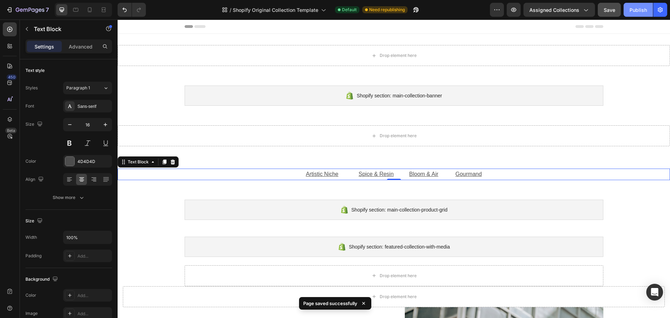
click at [639, 8] on div "Publish" at bounding box center [638, 9] width 17 height 7
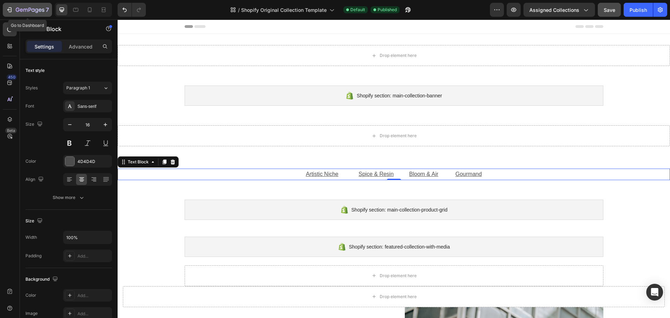
click at [9, 10] on icon "button" at bounding box center [9, 9] width 7 height 7
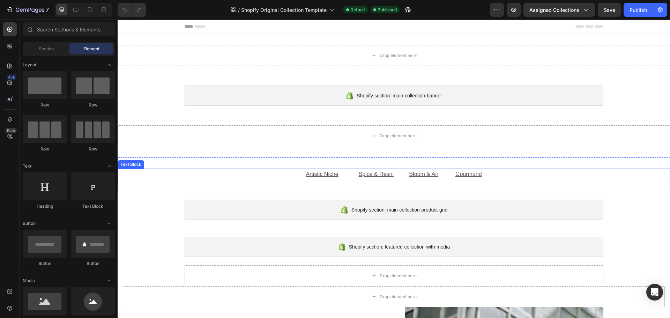
click at [345, 173] on link at bounding box center [349, 174] width 20 height 6
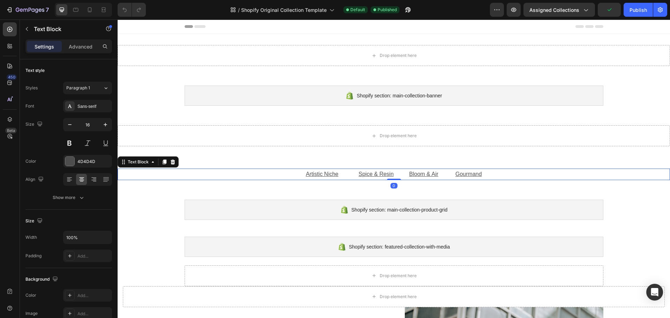
click at [354, 174] on link at bounding box center [349, 174] width 20 height 6
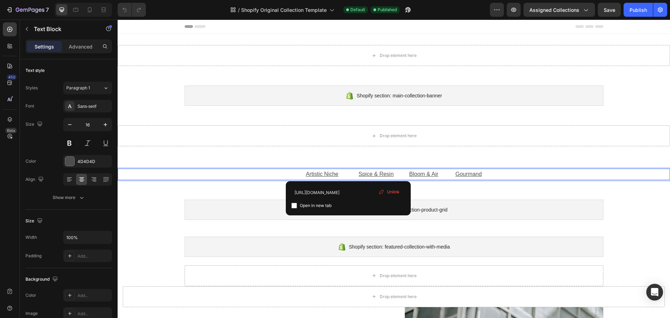
click at [349, 174] on link "Rich Text Editor. Editing area: main" at bounding box center [349, 174] width 20 height 6
click at [447, 175] on link "Gourmand" at bounding box center [458, 174] width 44 height 6
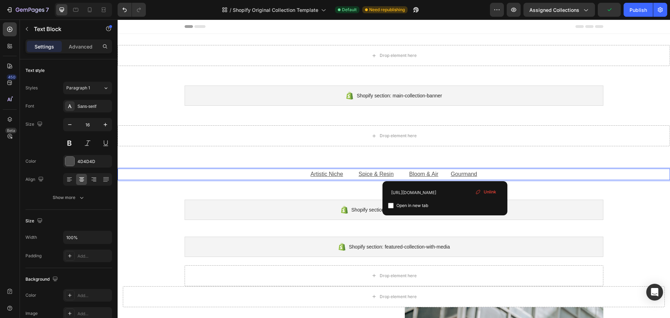
click at [404, 174] on link "Rich Text Editor. Editing area: main" at bounding box center [401, 174] width 15 height 6
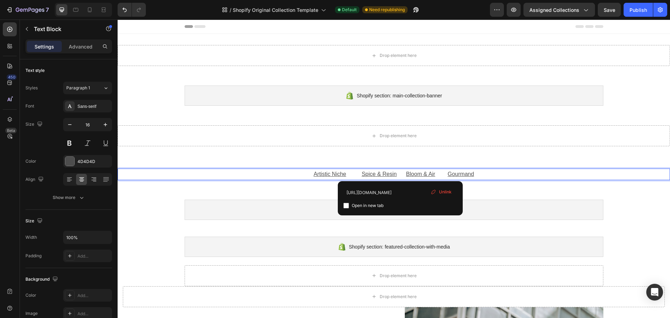
click at [352, 174] on link "Rich Text Editor. Editing area: main" at bounding box center [353, 174] width 15 height 6
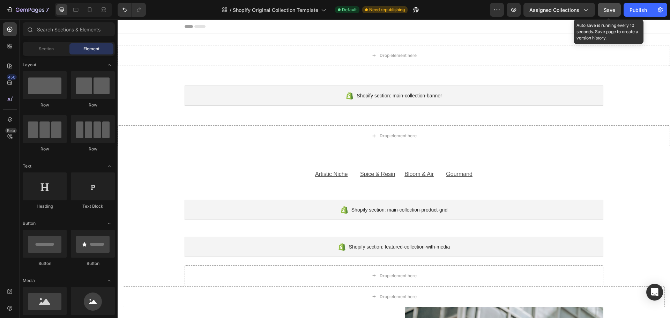
click at [603, 8] on button "Save" at bounding box center [609, 10] width 23 height 14
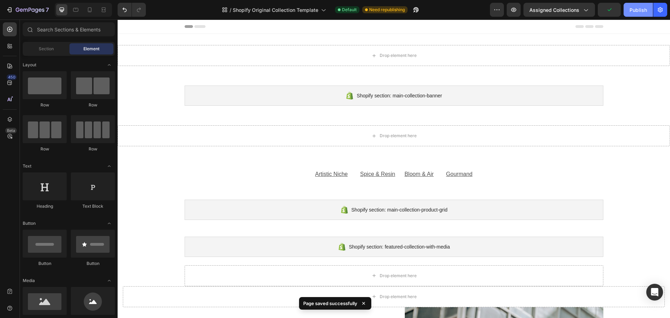
click at [643, 11] on div "Publish" at bounding box center [638, 9] width 17 height 7
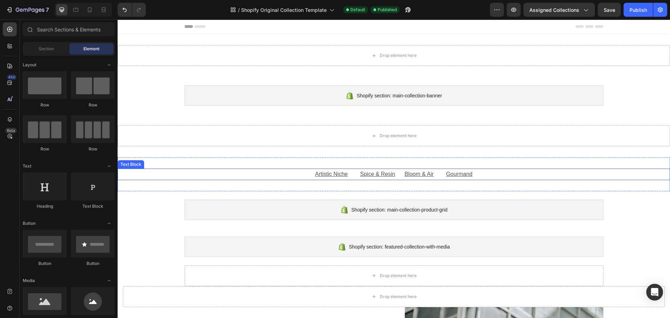
click at [245, 175] on p "Artistic Niche ⁠⁠⁠⁠⁠⁠⁠ Spice & Resin Bloom & Air Gourmand" at bounding box center [393, 174] width 551 height 10
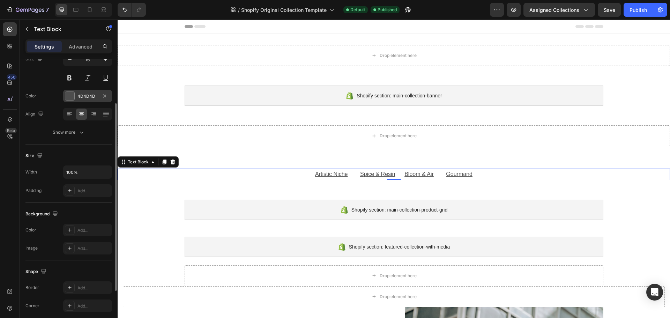
scroll to position [30, 0]
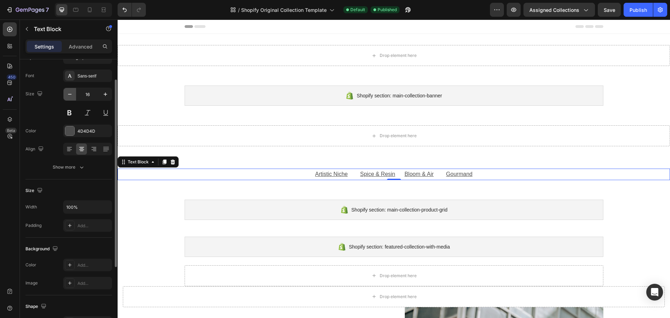
click at [69, 94] on icon "button" at bounding box center [69, 94] width 3 height 1
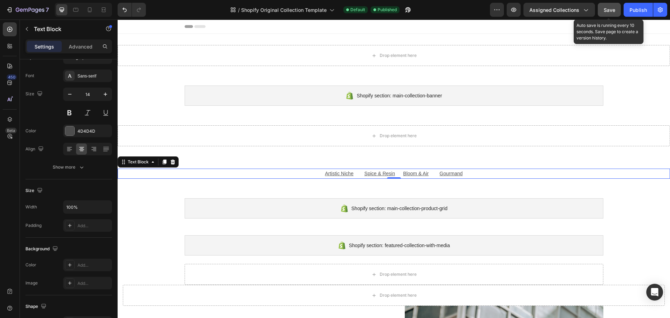
click at [604, 13] on div "Save" at bounding box center [610, 9] width 12 height 7
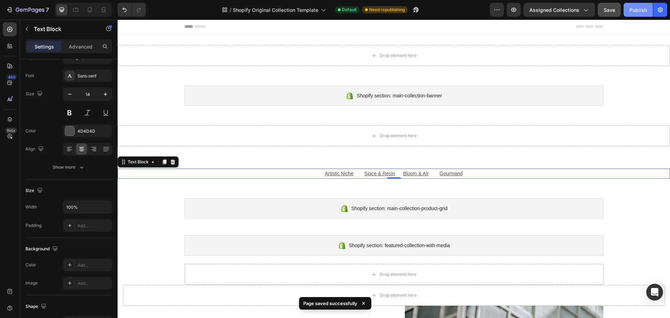
click at [631, 8] on div "Publish" at bounding box center [638, 9] width 17 height 7
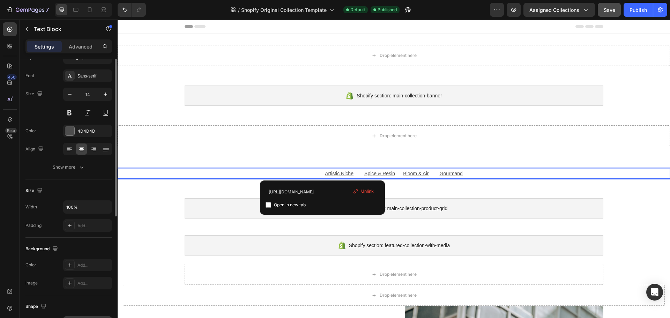
scroll to position [0, 0]
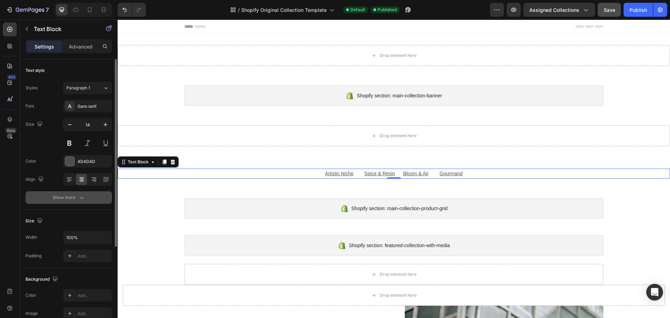
click at [75, 199] on div "Show more" at bounding box center [69, 197] width 32 height 7
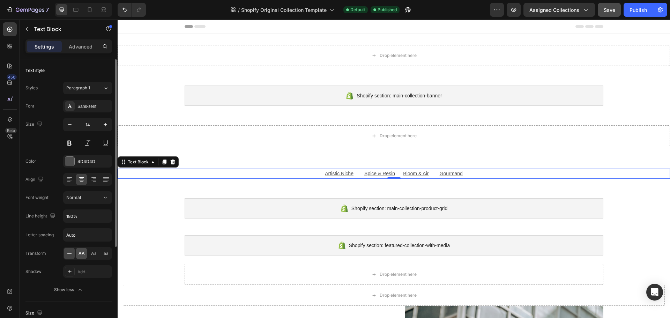
click at [83, 251] on span "AA" at bounding box center [82, 253] width 6 height 6
click at [93, 255] on span "Aa" at bounding box center [94, 253] width 6 height 6
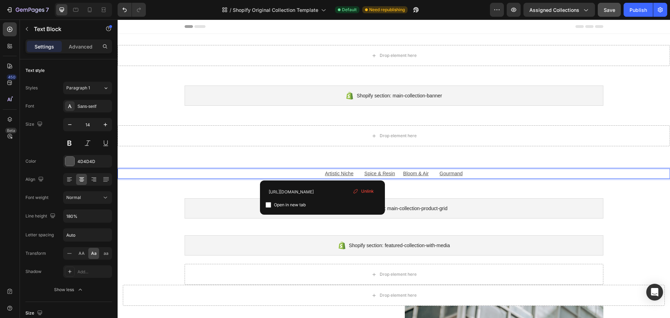
click at [357, 174] on link "Rich Text Editor. Editing area: main" at bounding box center [359, 174] width 11 height 6
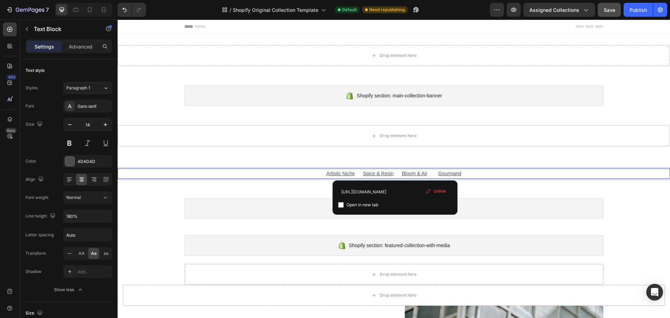
click at [395, 173] on link "Rich Text Editor. Editing area: main" at bounding box center [398, 174] width 8 height 6
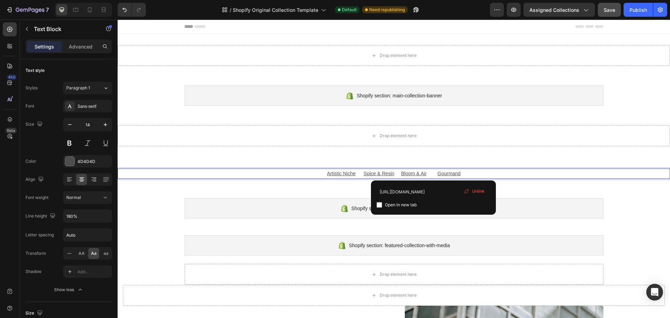
click at [434, 175] on link "gourmand" at bounding box center [444, 174] width 34 height 6
click at [360, 174] on link "Rich Text Editor. Editing area: main" at bounding box center [362, 174] width 8 height 6
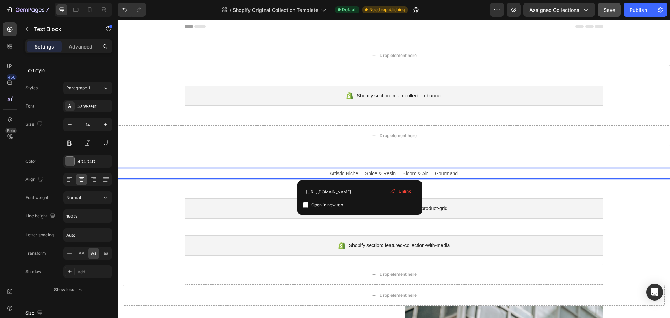
click at [399, 174] on link "Rich Text Editor. Editing area: main" at bounding box center [399, 174] width 7 height 6
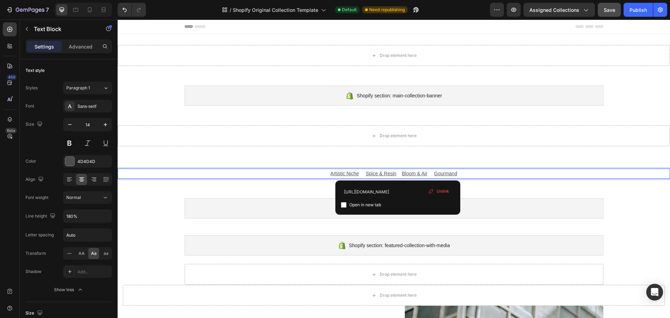
click at [310, 175] on p "artistic niche spice & resin bloom & air gourmand" at bounding box center [393, 173] width 551 height 9
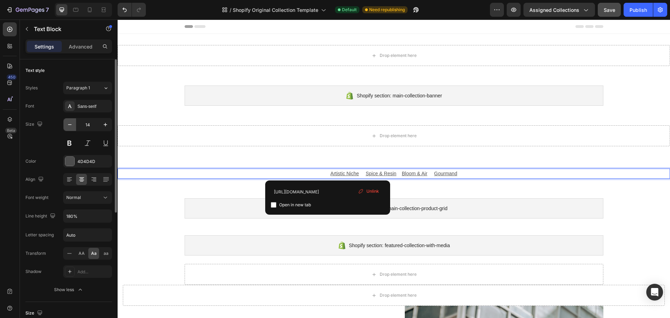
click at [71, 127] on icon "button" at bounding box center [69, 124] width 7 height 7
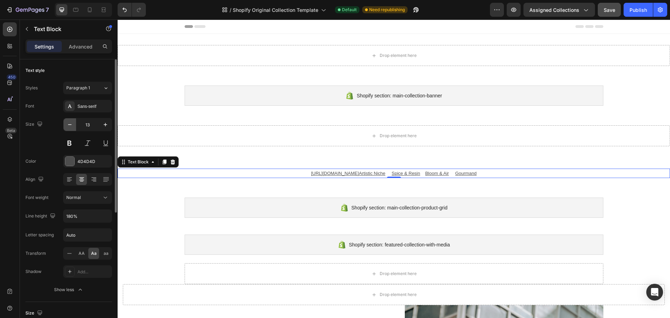
click at [71, 127] on icon "button" at bounding box center [69, 124] width 7 height 7
type input "12"
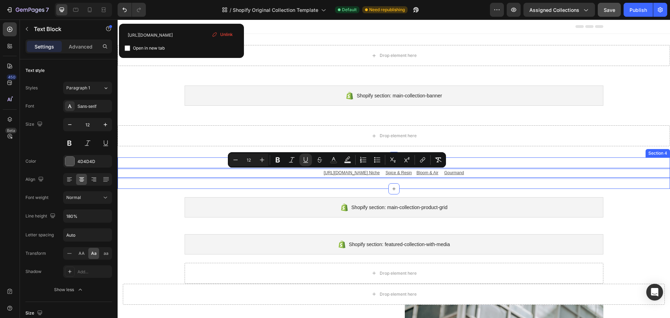
drag, startPoint x: 290, startPoint y: 174, endPoint x: 383, endPoint y: 179, distance: 93.4
click at [383, 179] on div "https://gallerybyflo.com/collections/artistic-nicheartistic niche spice & resin…" at bounding box center [394, 172] width 553 height 31
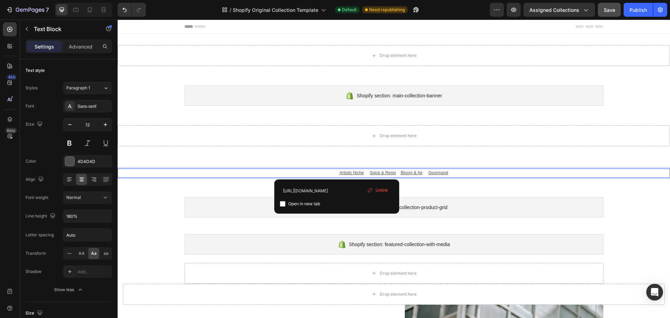
click at [356, 173] on u "artistic niche" at bounding box center [352, 172] width 24 height 5
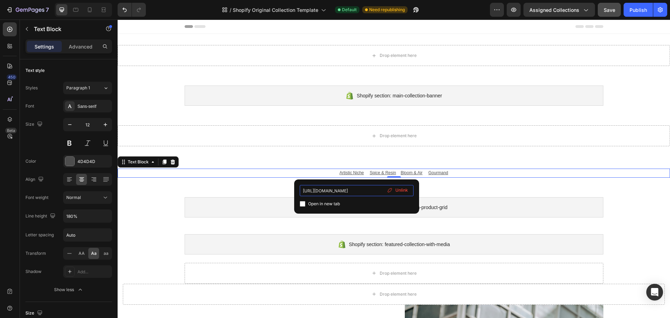
scroll to position [0, 20]
drag, startPoint x: 365, startPoint y: 191, endPoint x: 390, endPoint y: 192, distance: 24.9
click at [390, 192] on div "https://gallerybyflo.com/collections/artistic-niche Open in new tab Unlink" at bounding box center [357, 196] width 114 height 23
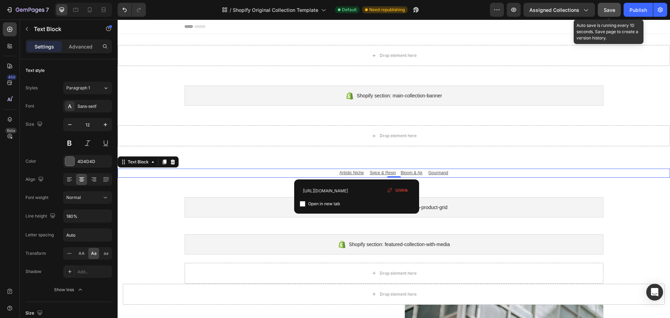
click at [601, 8] on button "Save" at bounding box center [609, 10] width 23 height 14
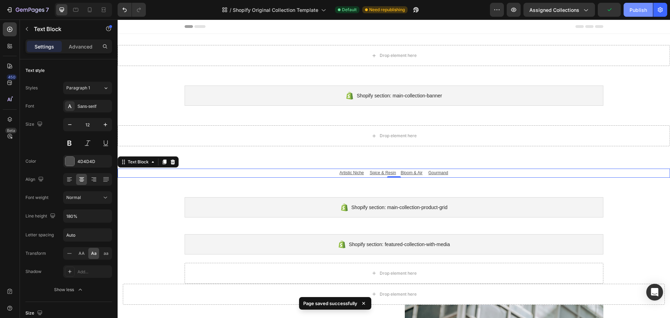
click at [636, 9] on div "Publish" at bounding box center [638, 9] width 17 height 7
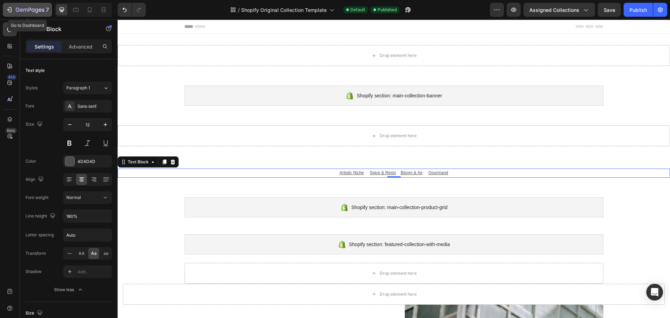
click at [10, 11] on icon "button" at bounding box center [9, 9] width 7 height 7
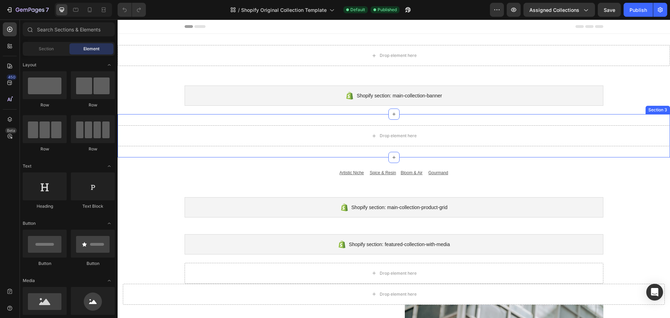
click at [296, 120] on div "Drop element here Section 3" at bounding box center [394, 135] width 553 height 43
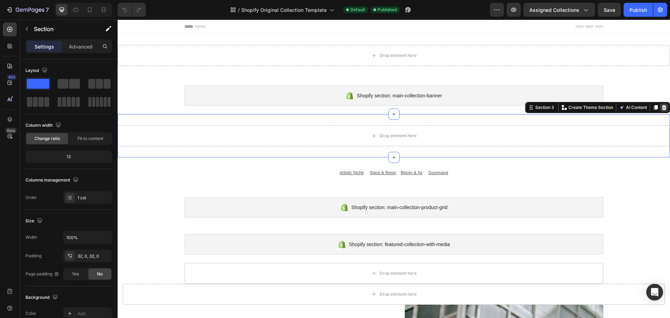
click at [662, 108] on icon at bounding box center [664, 107] width 5 height 5
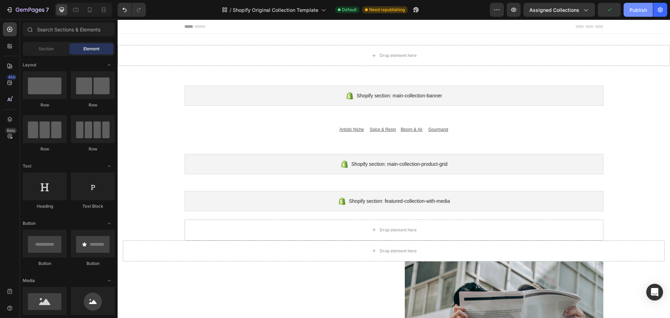
click at [630, 12] on div "Publish" at bounding box center [638, 9] width 17 height 7
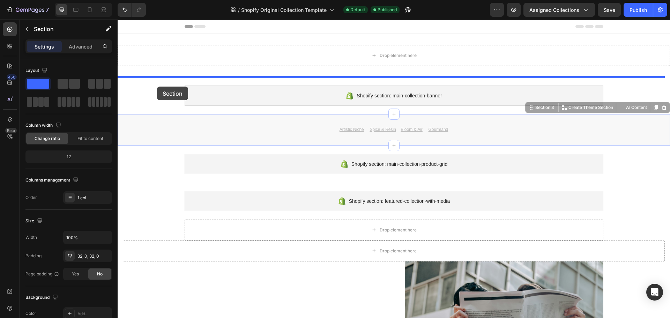
drag, startPoint x: 162, startPoint y: 125, endPoint x: 157, endPoint y: 87, distance: 38.4
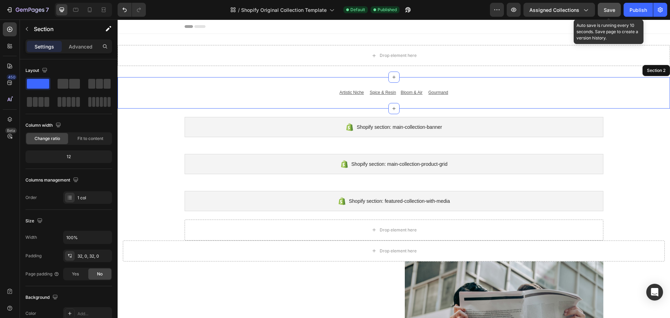
click at [606, 9] on span "Save" at bounding box center [610, 10] width 12 height 6
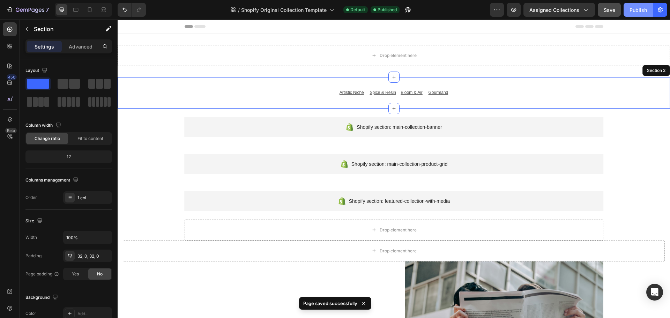
click at [638, 11] on div "Publish" at bounding box center [638, 9] width 17 height 7
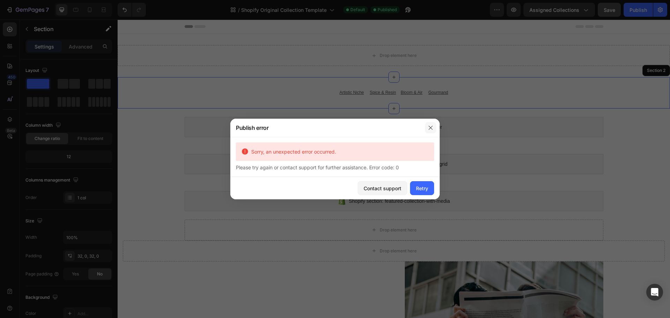
click at [428, 130] on button "button" at bounding box center [430, 127] width 11 height 11
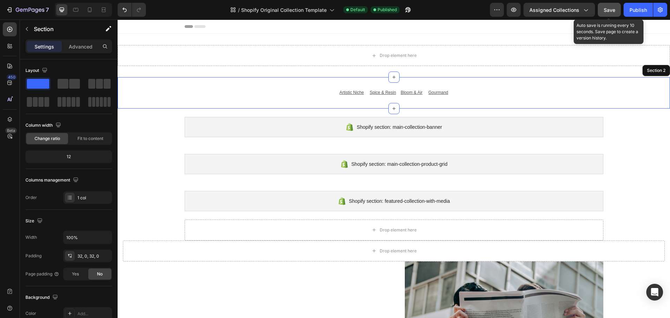
click at [611, 13] on div "Save" at bounding box center [610, 9] width 12 height 7
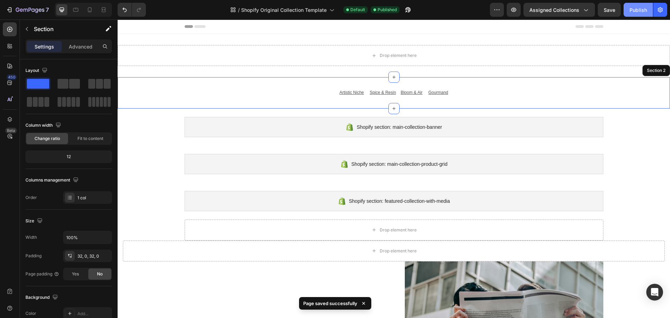
click at [635, 12] on div "Publish" at bounding box center [638, 9] width 17 height 7
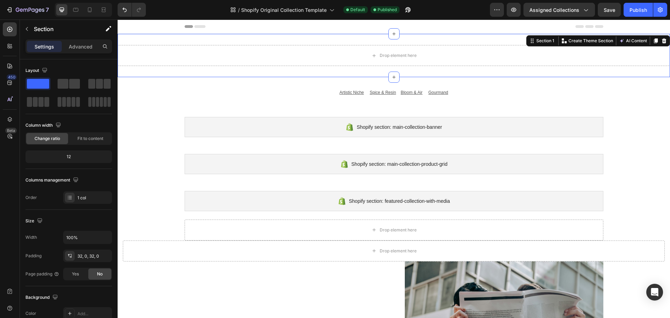
click at [487, 41] on div "Drop element here Section 1 You can create reusable sections Create Theme Secti…" at bounding box center [394, 55] width 553 height 43
click at [662, 41] on icon at bounding box center [665, 41] width 6 height 6
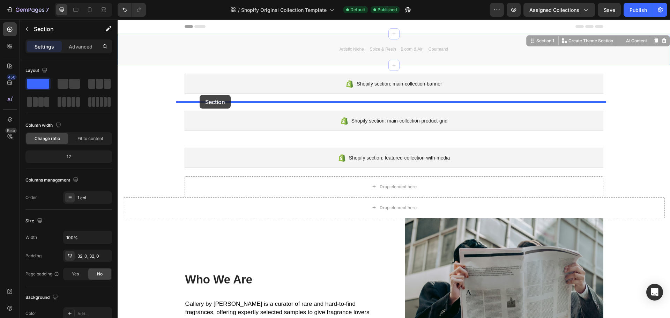
drag, startPoint x: 197, startPoint y: 41, endPoint x: 200, endPoint y: 95, distance: 54.5
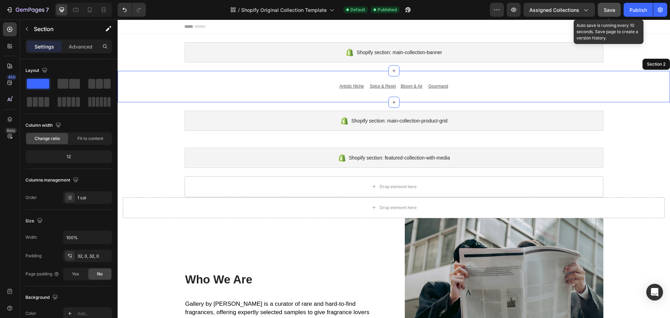
click at [602, 8] on button "Save" at bounding box center [609, 10] width 23 height 14
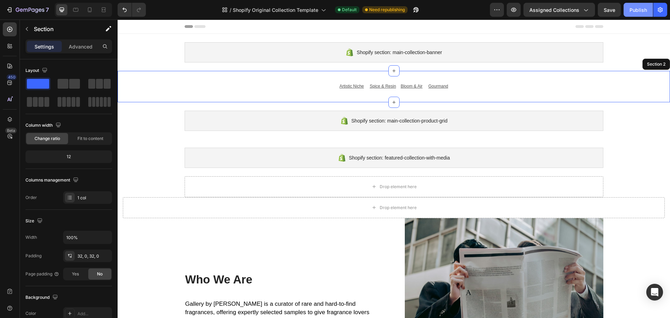
click at [640, 12] on div "Publish" at bounding box center [638, 9] width 17 height 7
click at [130, 93] on div "artistic niche spice & resin bloom & air gourmand Text Block Section 2" at bounding box center [394, 86] width 553 height 31
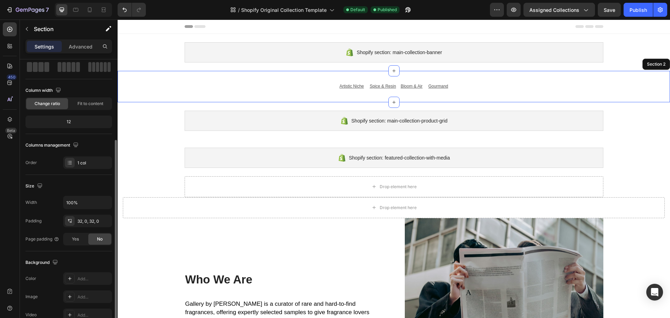
scroll to position [70, 0]
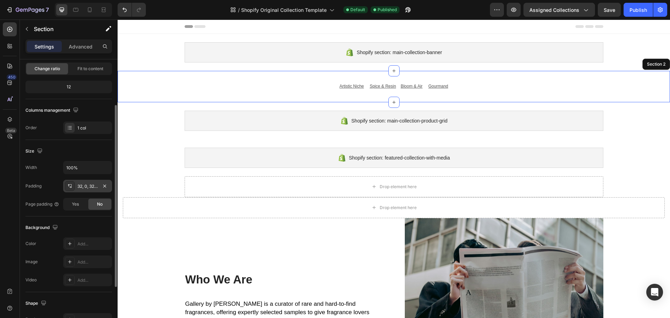
click at [86, 184] on div "32, 0, 32, 0" at bounding box center [88, 186] width 20 height 6
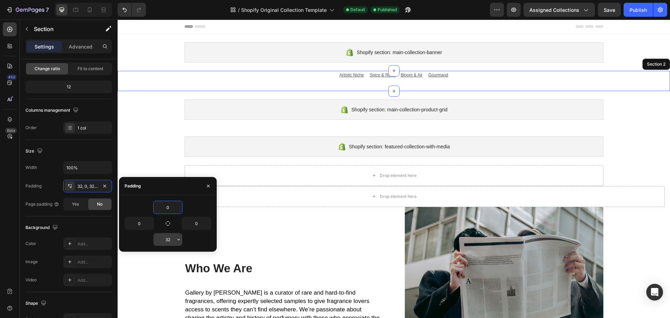
type input "0"
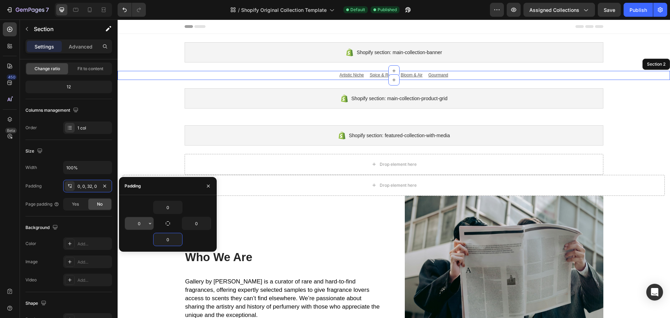
type input "0"
click at [143, 227] on input "0" at bounding box center [139, 223] width 29 height 13
type input "5"
click at [194, 227] on input "0" at bounding box center [196, 223] width 29 height 13
type input "5"
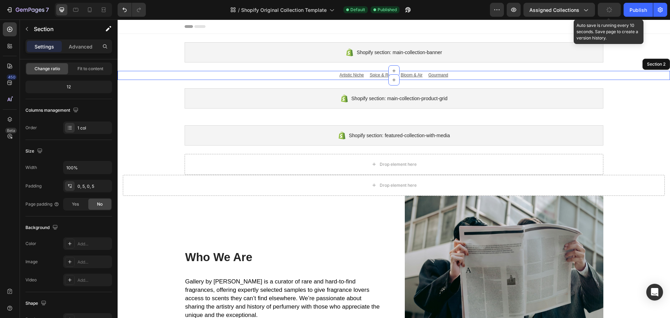
click at [603, 6] on button "button" at bounding box center [609, 10] width 23 height 14
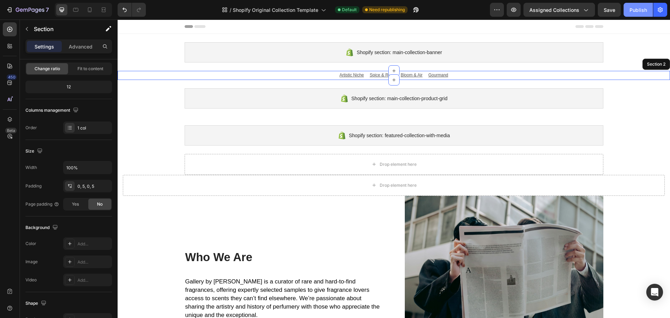
click at [638, 11] on div "Publish" at bounding box center [638, 9] width 17 height 7
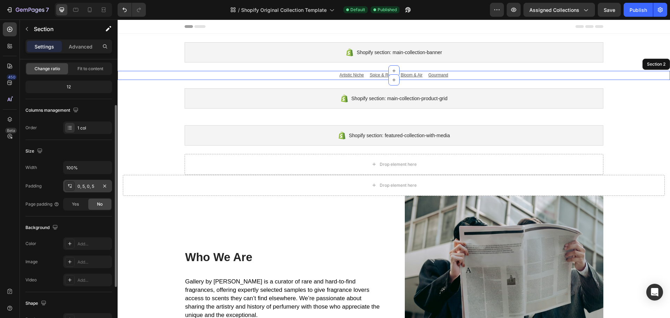
click at [92, 188] on div "0, 5, 0, 5" at bounding box center [88, 186] width 20 height 6
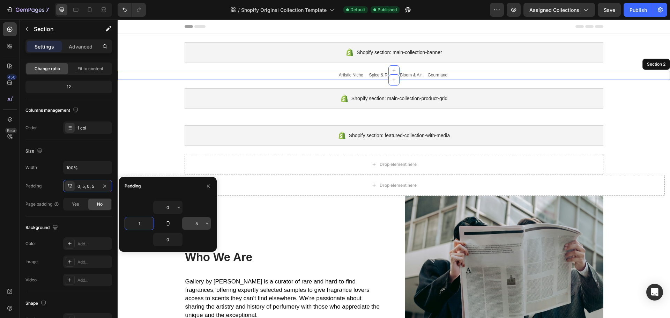
type input "1"
click at [200, 225] on input "5" at bounding box center [196, 223] width 29 height 13
type input "1"
click at [205, 201] on div "0" at bounding box center [168, 207] width 87 height 13
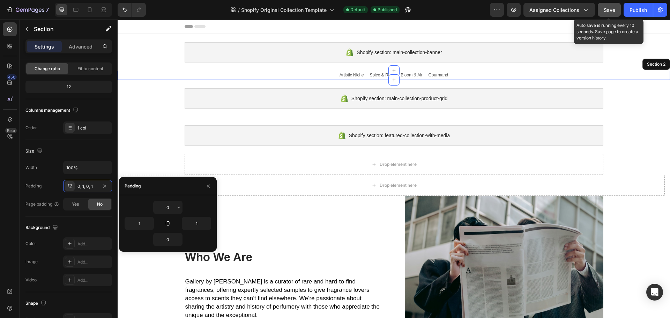
click at [609, 7] on span "Save" at bounding box center [610, 10] width 12 height 6
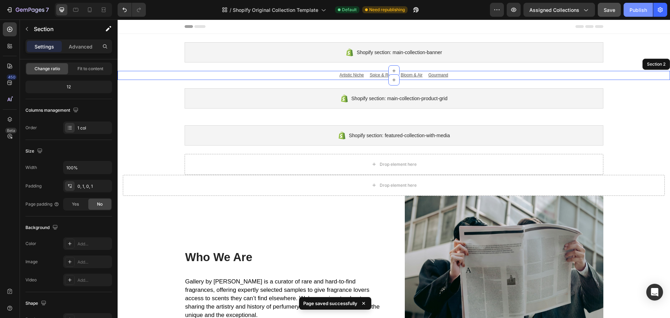
click at [632, 7] on div "Publish" at bounding box center [638, 9] width 17 height 7
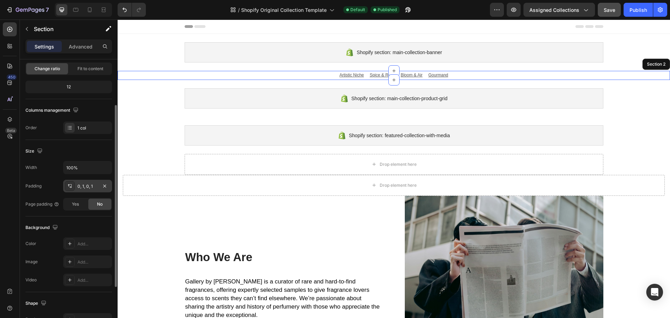
click at [78, 185] on div "0, 1, 0, 1" at bounding box center [88, 186] width 20 height 6
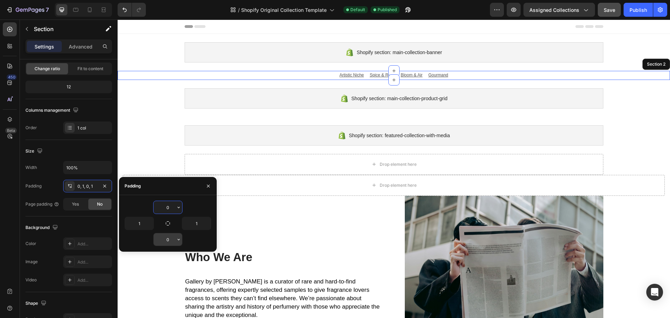
click at [170, 241] on input "0" at bounding box center [168, 239] width 29 height 13
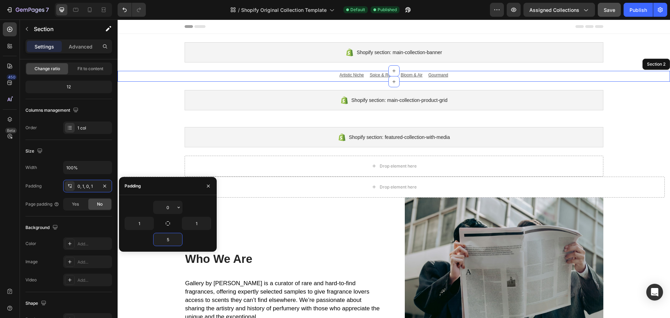
type input "5"
click at [202, 237] on div "5" at bounding box center [168, 239] width 87 height 13
click at [615, 13] on div "Save" at bounding box center [610, 9] width 12 height 7
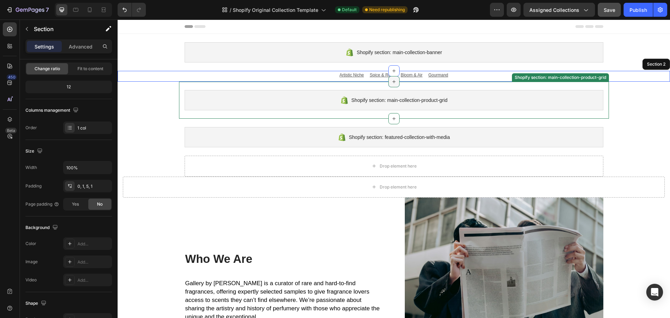
click at [392, 83] on icon at bounding box center [394, 82] width 6 height 6
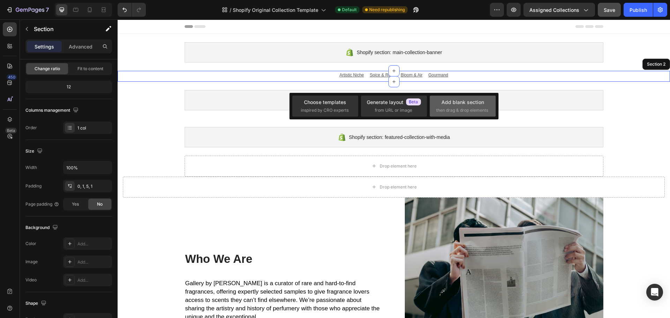
click at [472, 110] on span "then drag & drop elements" at bounding box center [463, 110] width 52 height 6
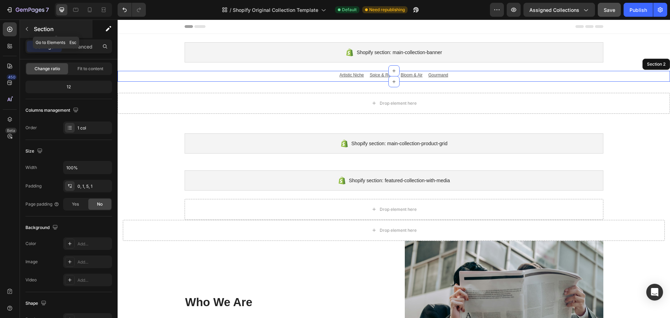
click at [28, 31] on icon "button" at bounding box center [27, 29] width 2 height 4
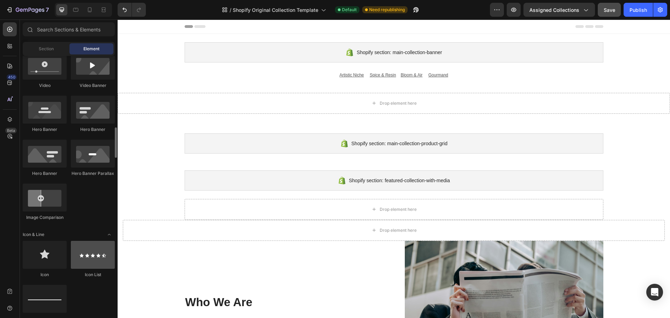
scroll to position [314, 0]
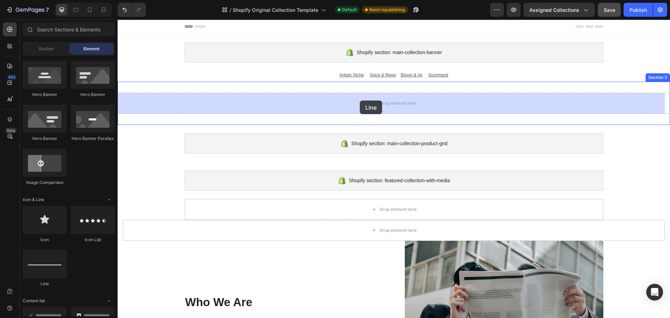
drag, startPoint x: 169, startPoint y: 289, endPoint x: 360, endPoint y: 101, distance: 268.2
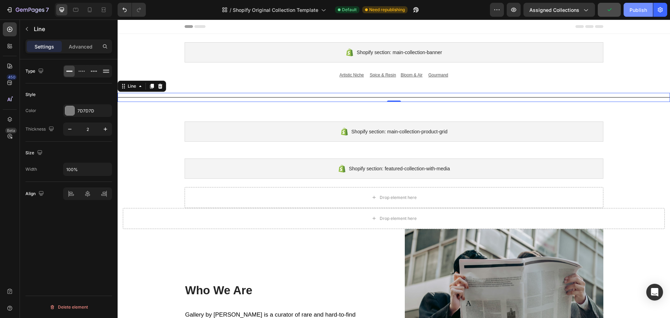
click at [630, 7] on button "Publish" at bounding box center [638, 10] width 29 height 14
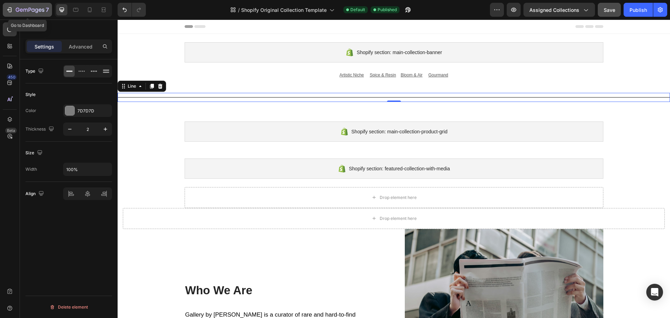
click at [7, 9] on icon "button" at bounding box center [9, 9] width 7 height 7
